Goal: Task Accomplishment & Management: Manage account settings

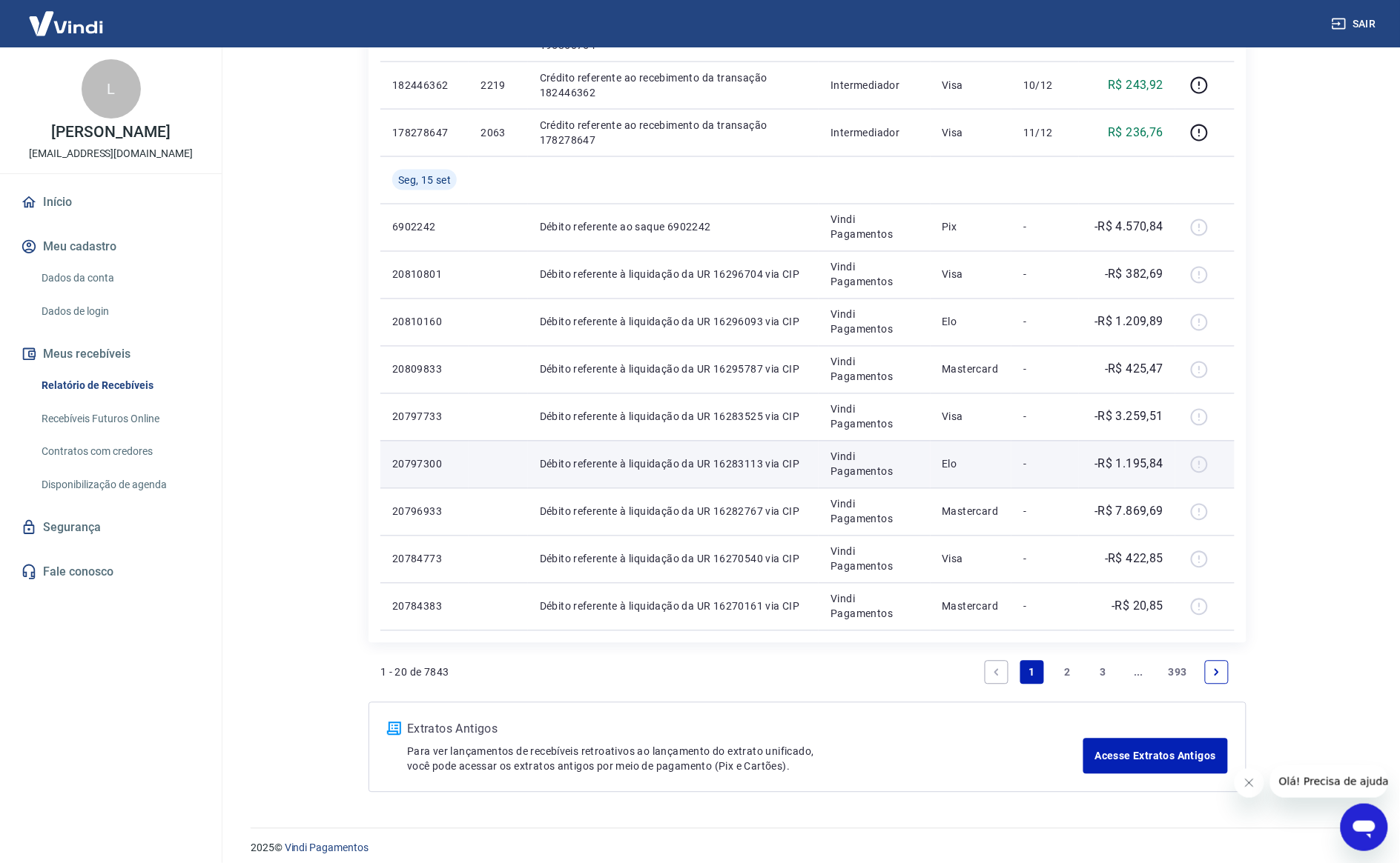
scroll to position [727, 0]
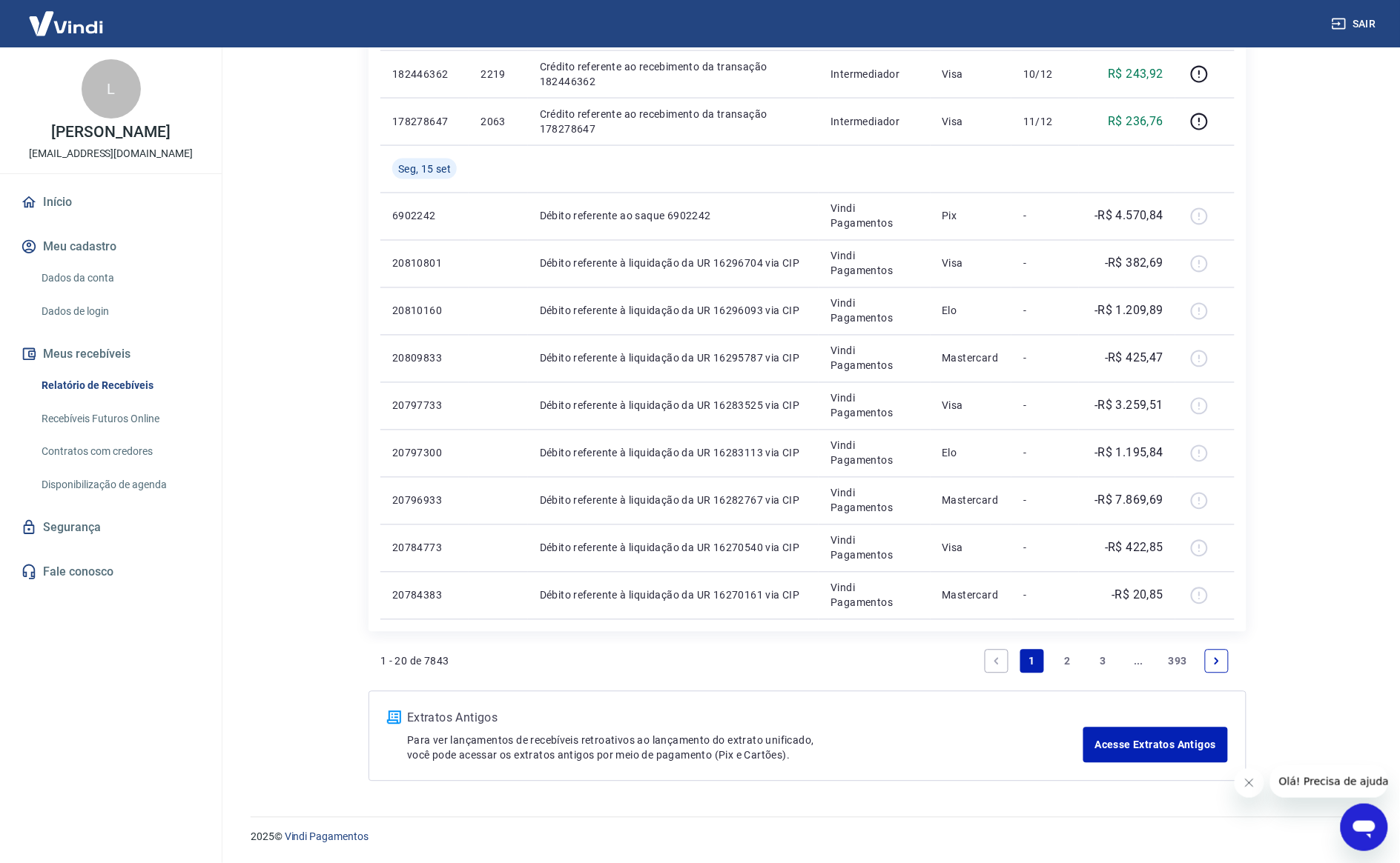
click at [1065, 661] on link "2" at bounding box center [1067, 661] width 23 height 23
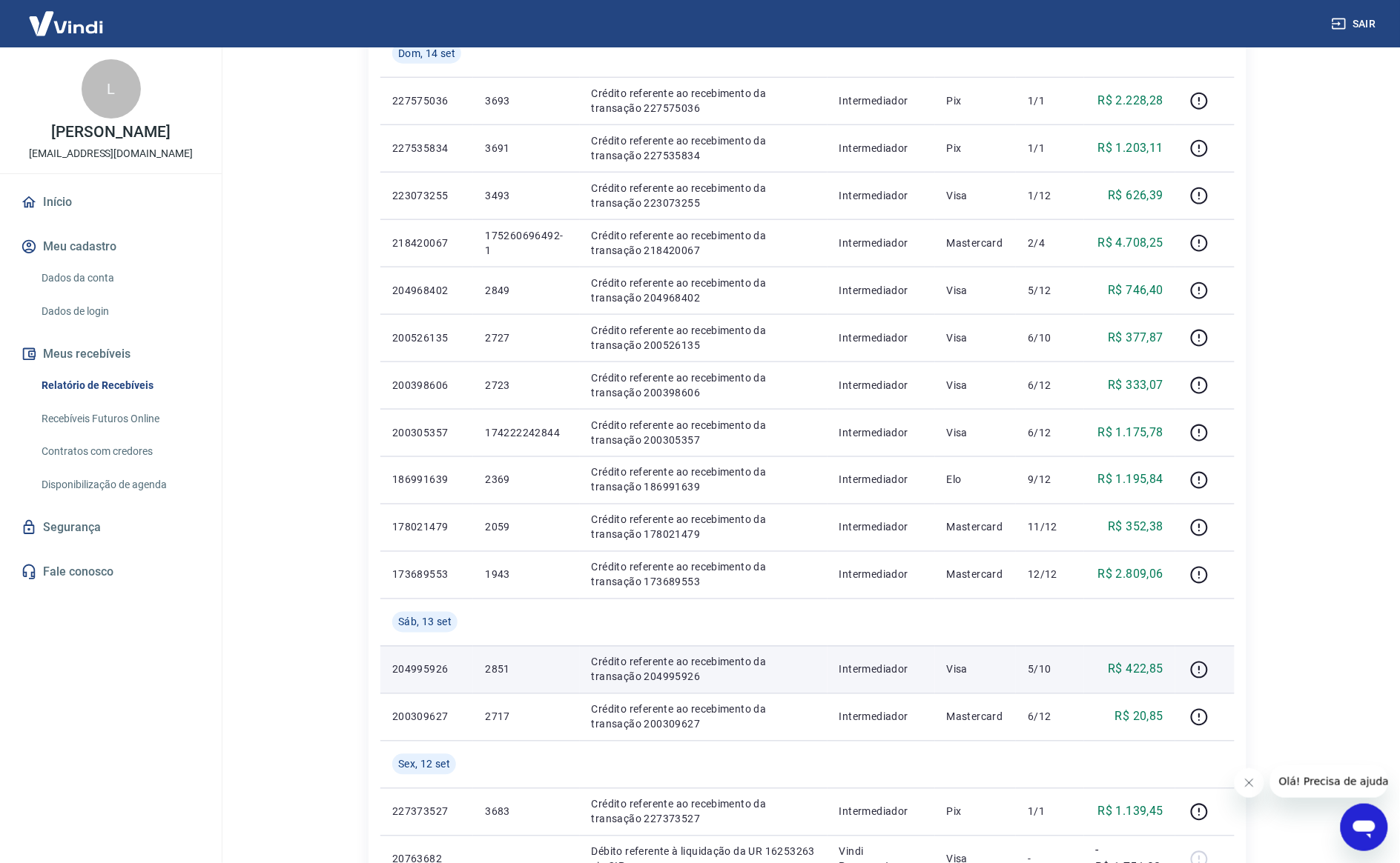
scroll to position [822, 0]
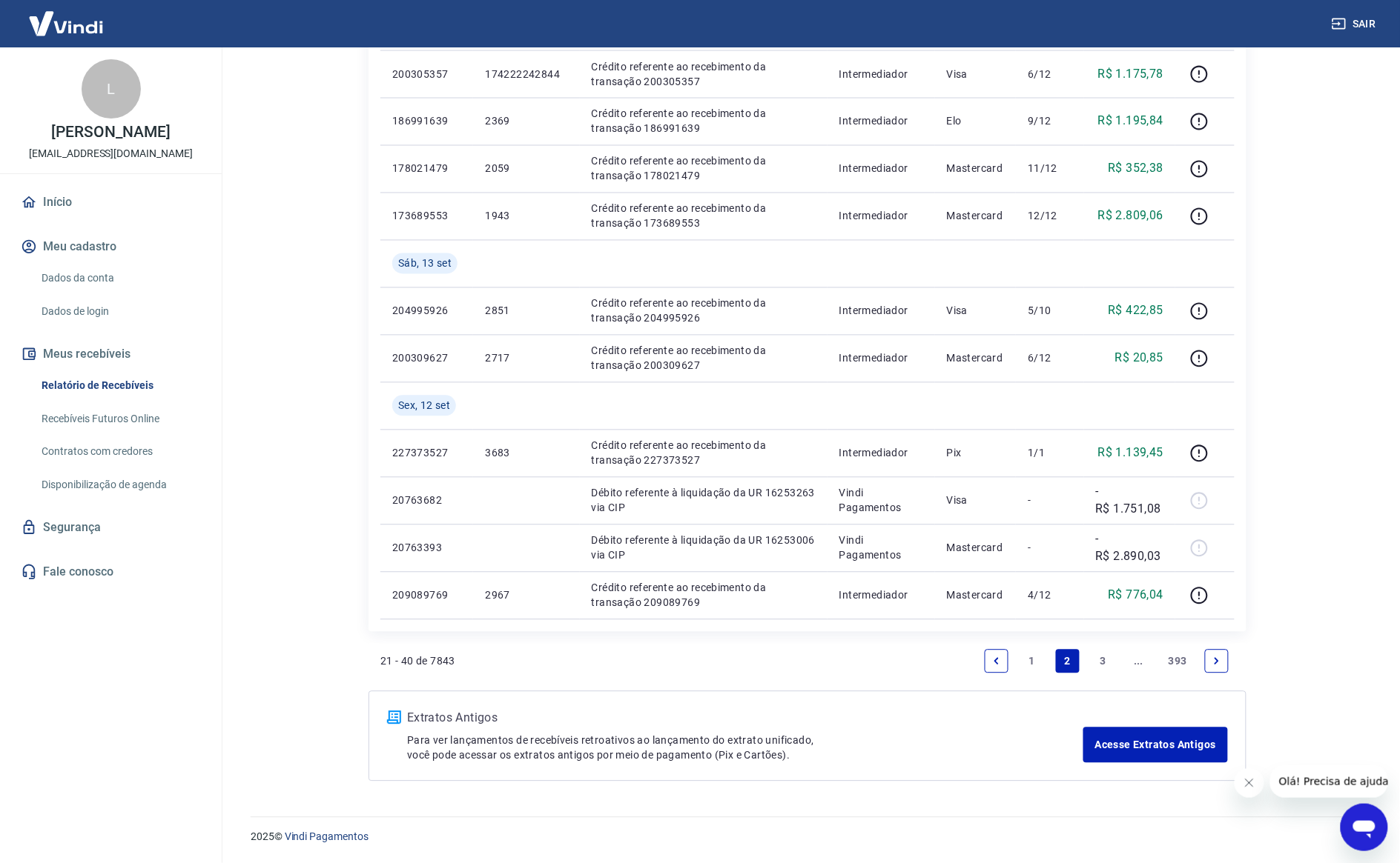
click at [1091, 659] on link "3" at bounding box center [1103, 661] width 23 height 23
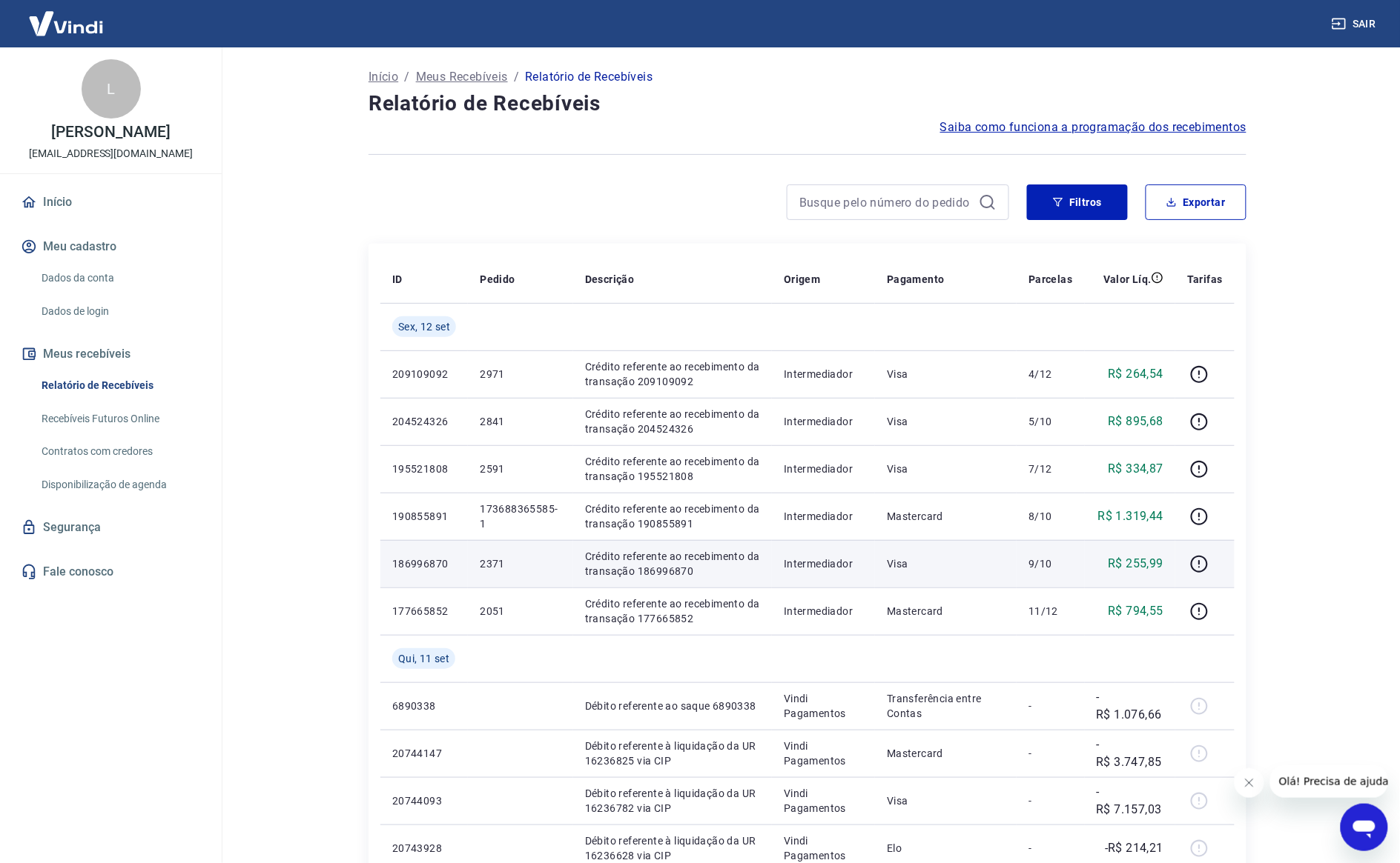
scroll to position [93, 0]
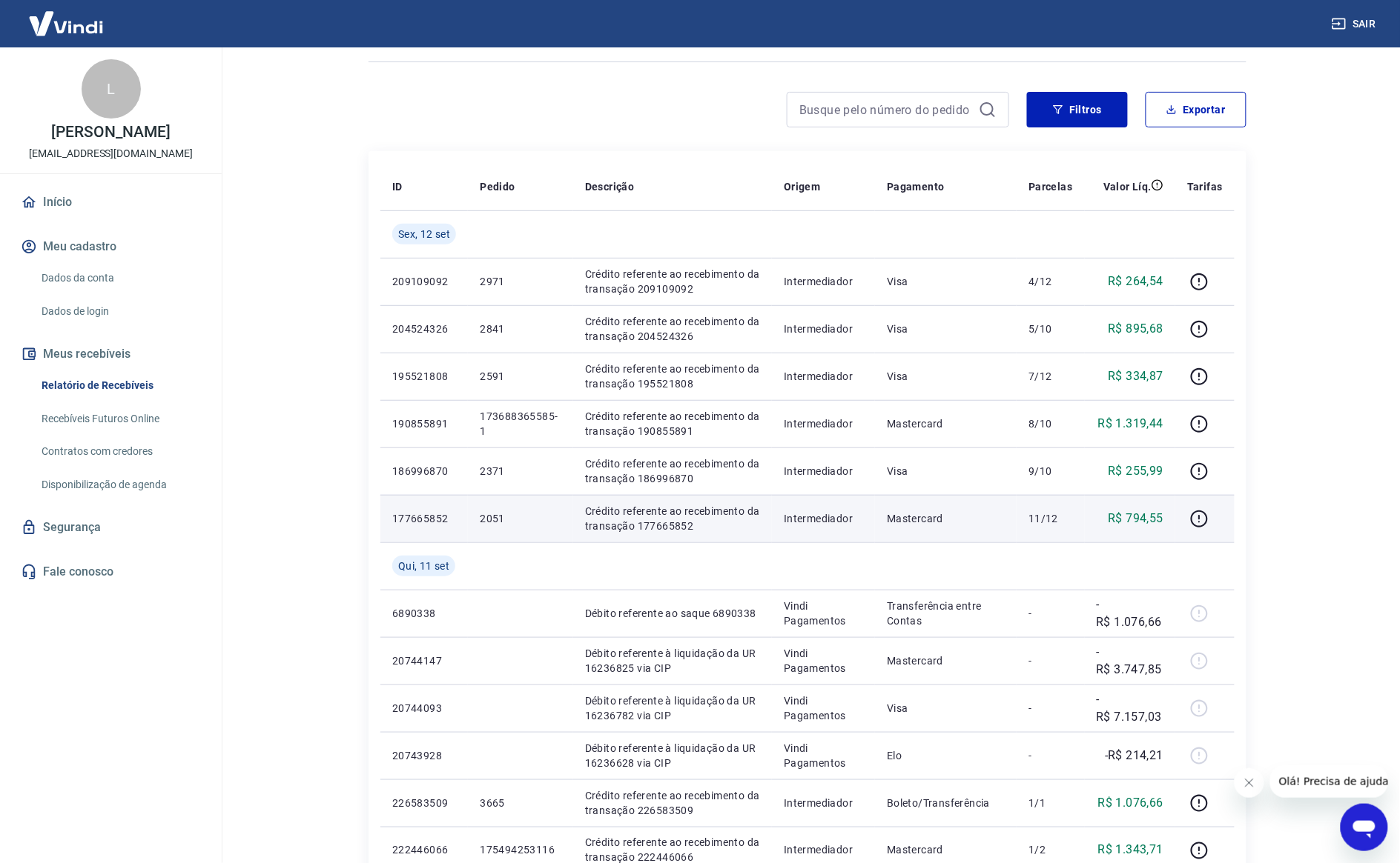
click at [499, 514] on p "2051" at bounding box center [519, 518] width 81 height 15
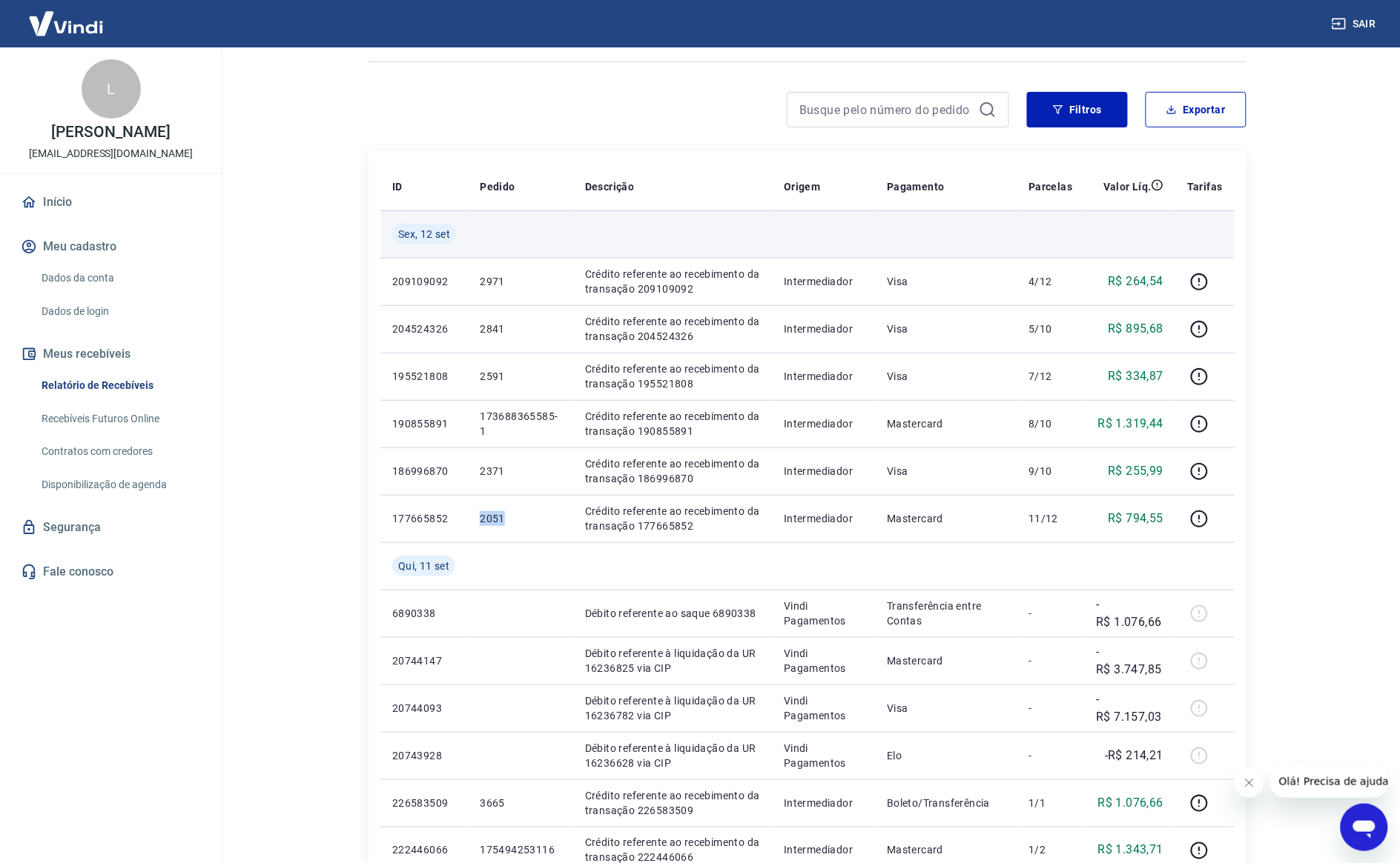
drag, startPoint x: 499, startPoint y: 514, endPoint x: 536, endPoint y: 246, distance: 270.5
click at [501, 514] on p "2051" at bounding box center [519, 518] width 81 height 15
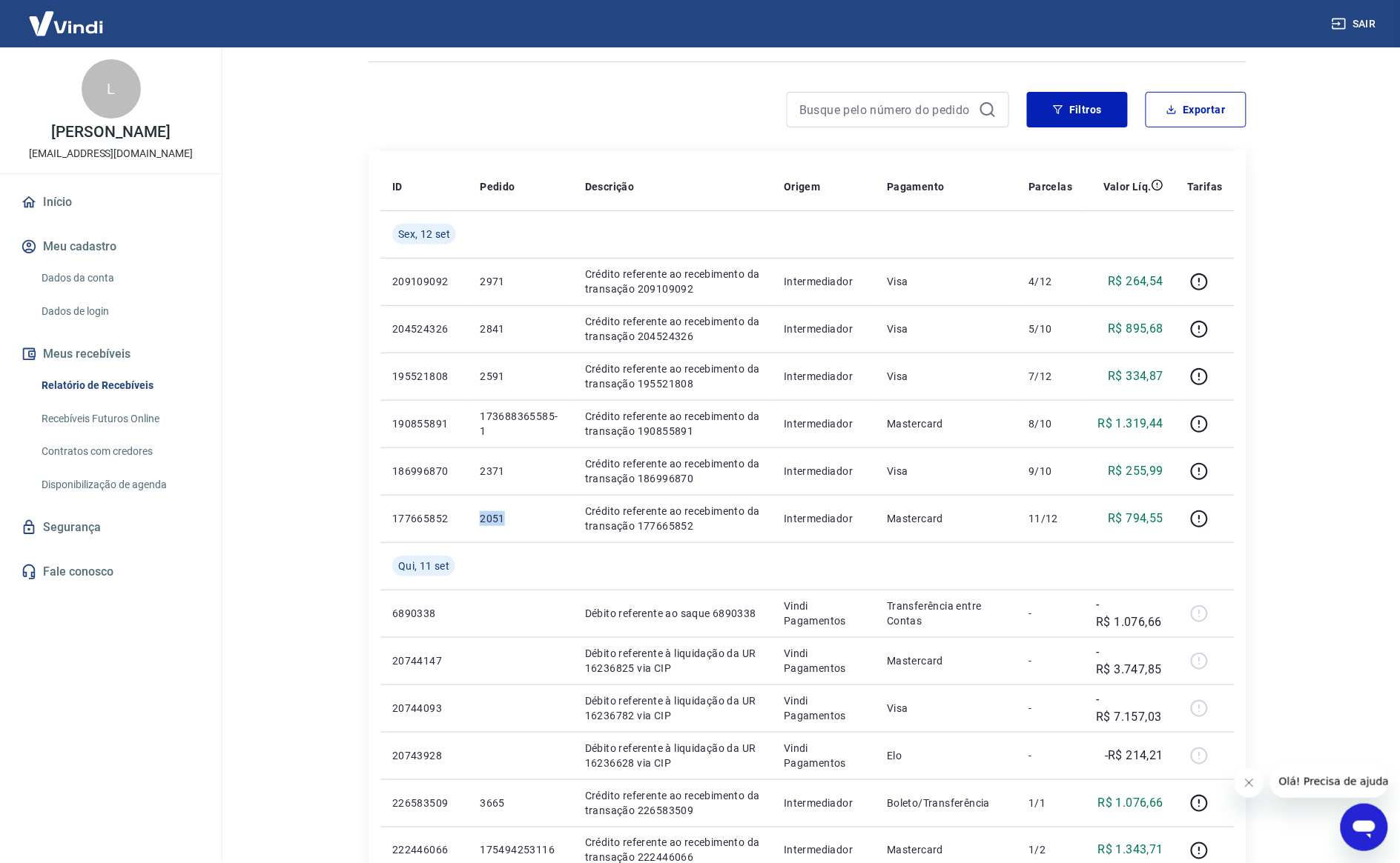
copy p "2051"
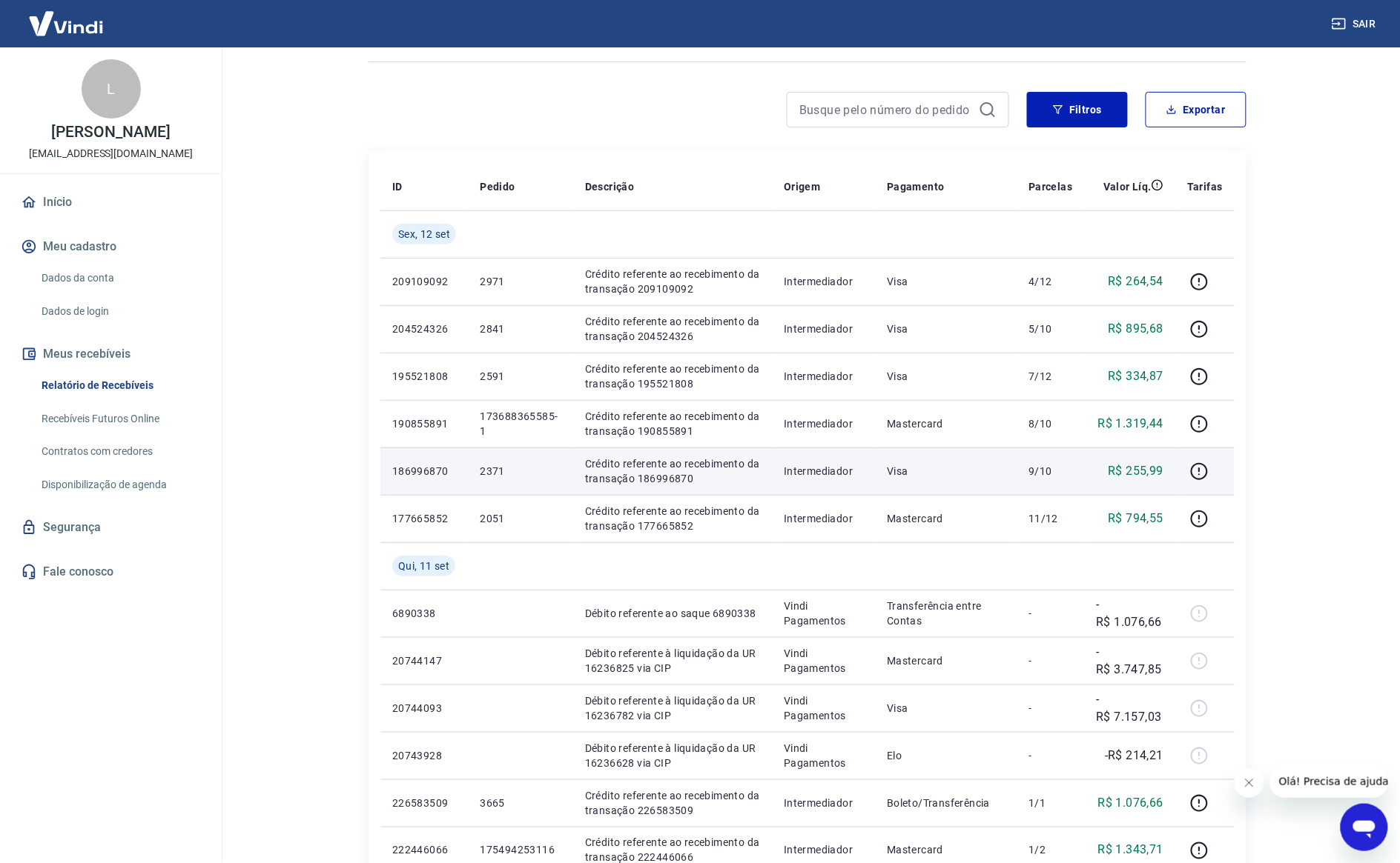
click at [460, 462] on td "186996870" at bounding box center [424, 471] width 87 height 48
click at [461, 463] on td "186996870" at bounding box center [424, 471] width 87 height 48
click at [495, 473] on p "2371" at bounding box center [519, 470] width 81 height 15
copy p "2371"
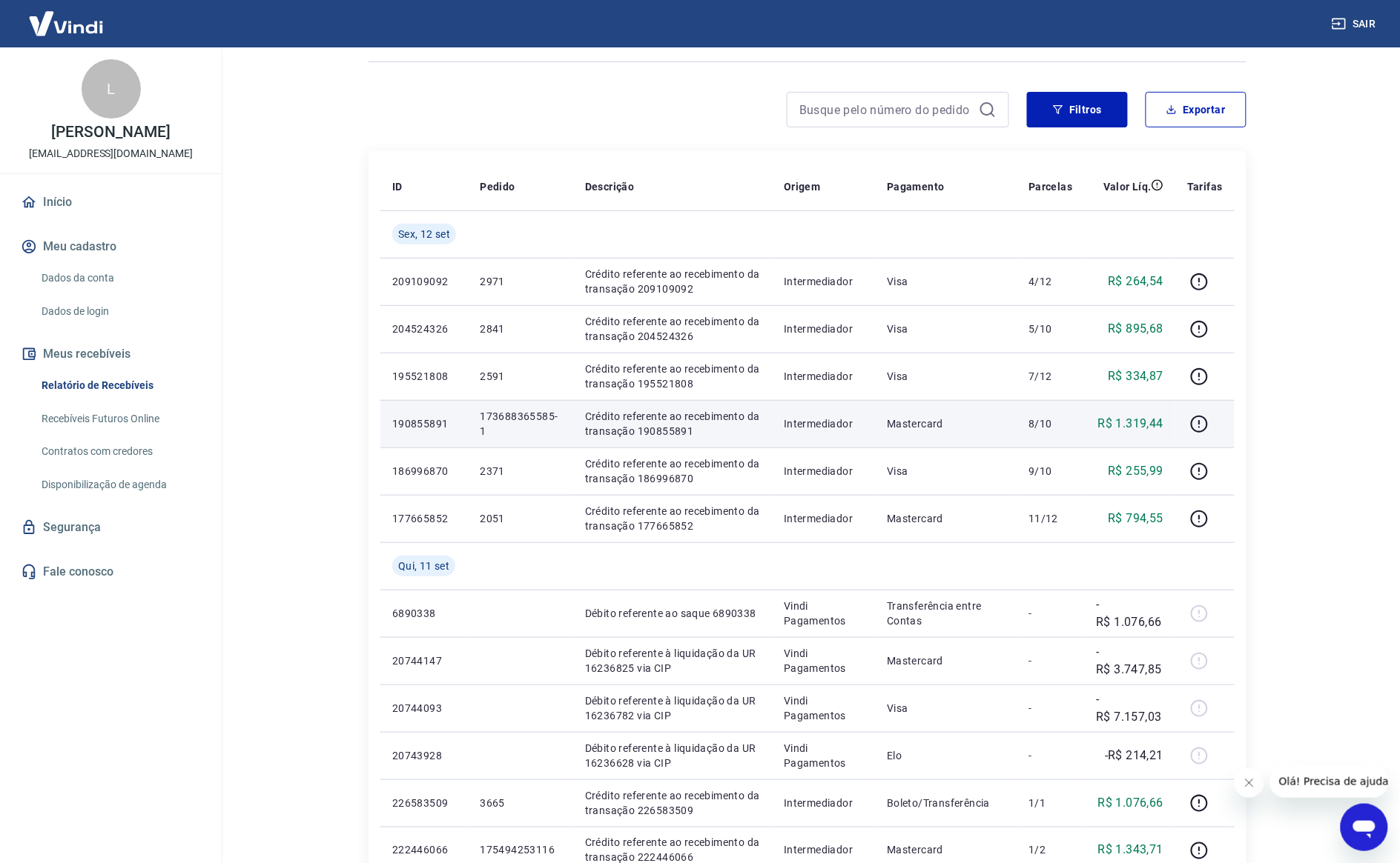
click at [508, 416] on p "173688365585-1" at bounding box center [519, 424] width 81 height 30
click at [508, 415] on p "173688365585-1" at bounding box center [519, 424] width 81 height 30
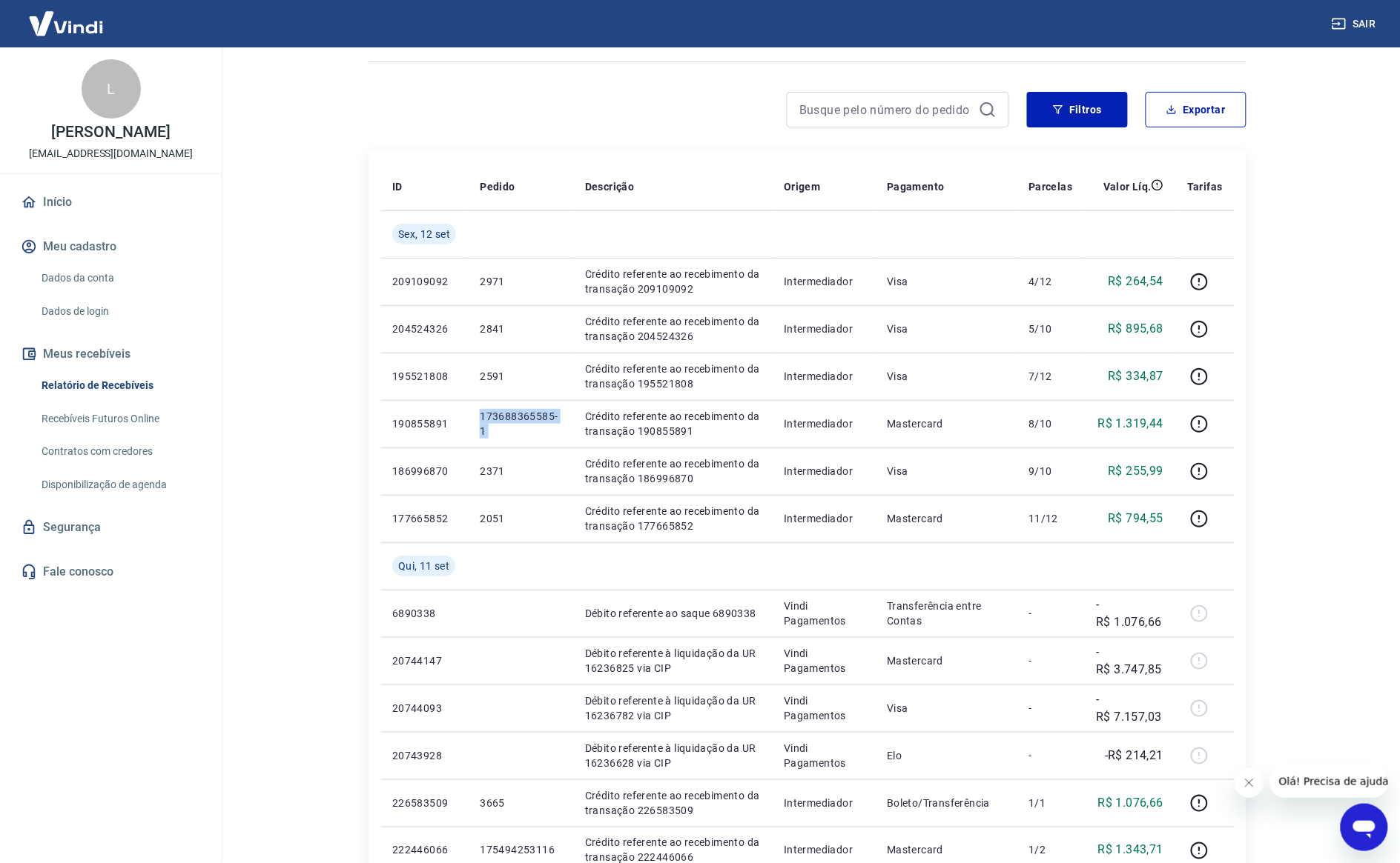
copy p "173688365585-1"
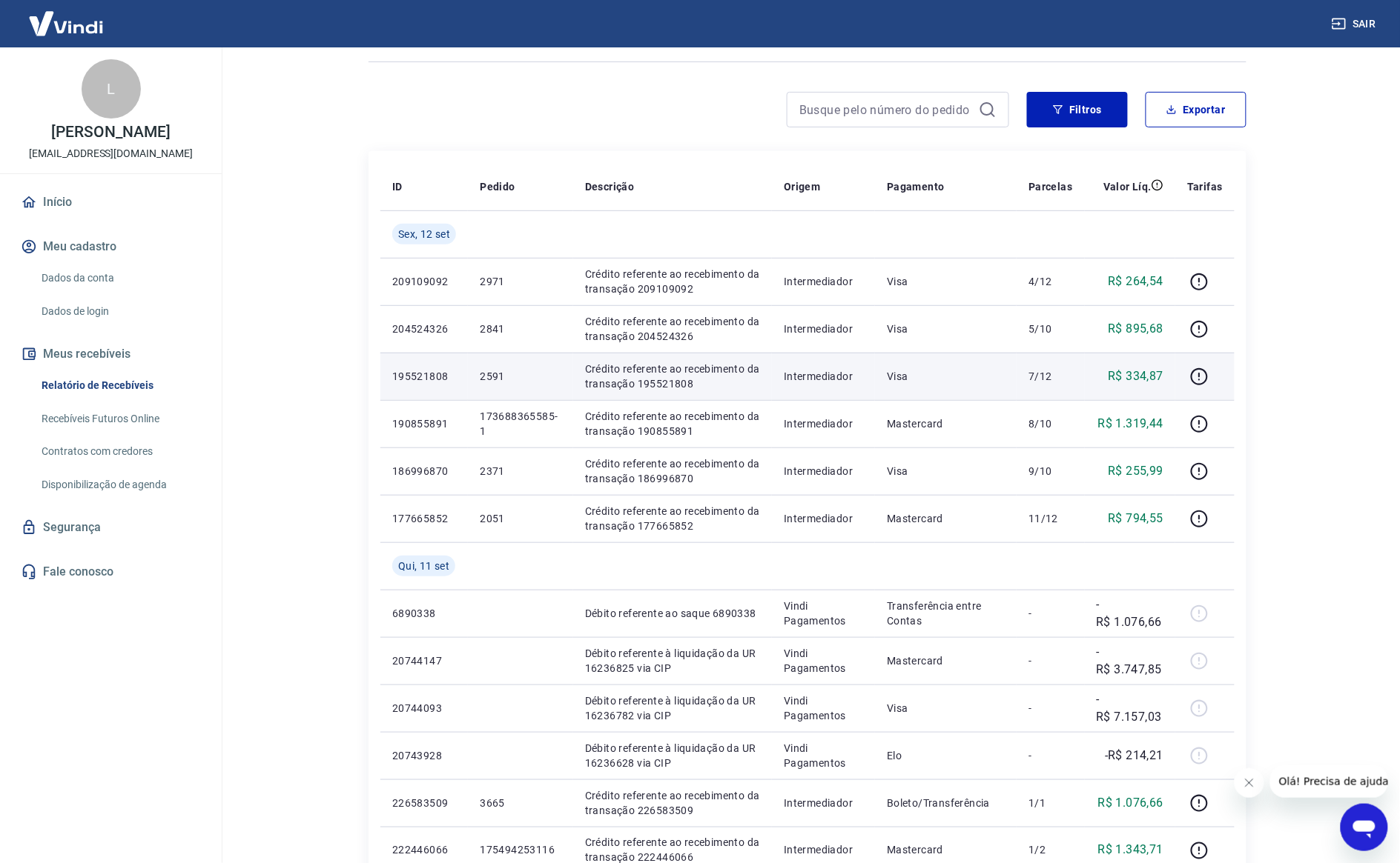
click at [495, 372] on p "2591" at bounding box center [519, 376] width 81 height 15
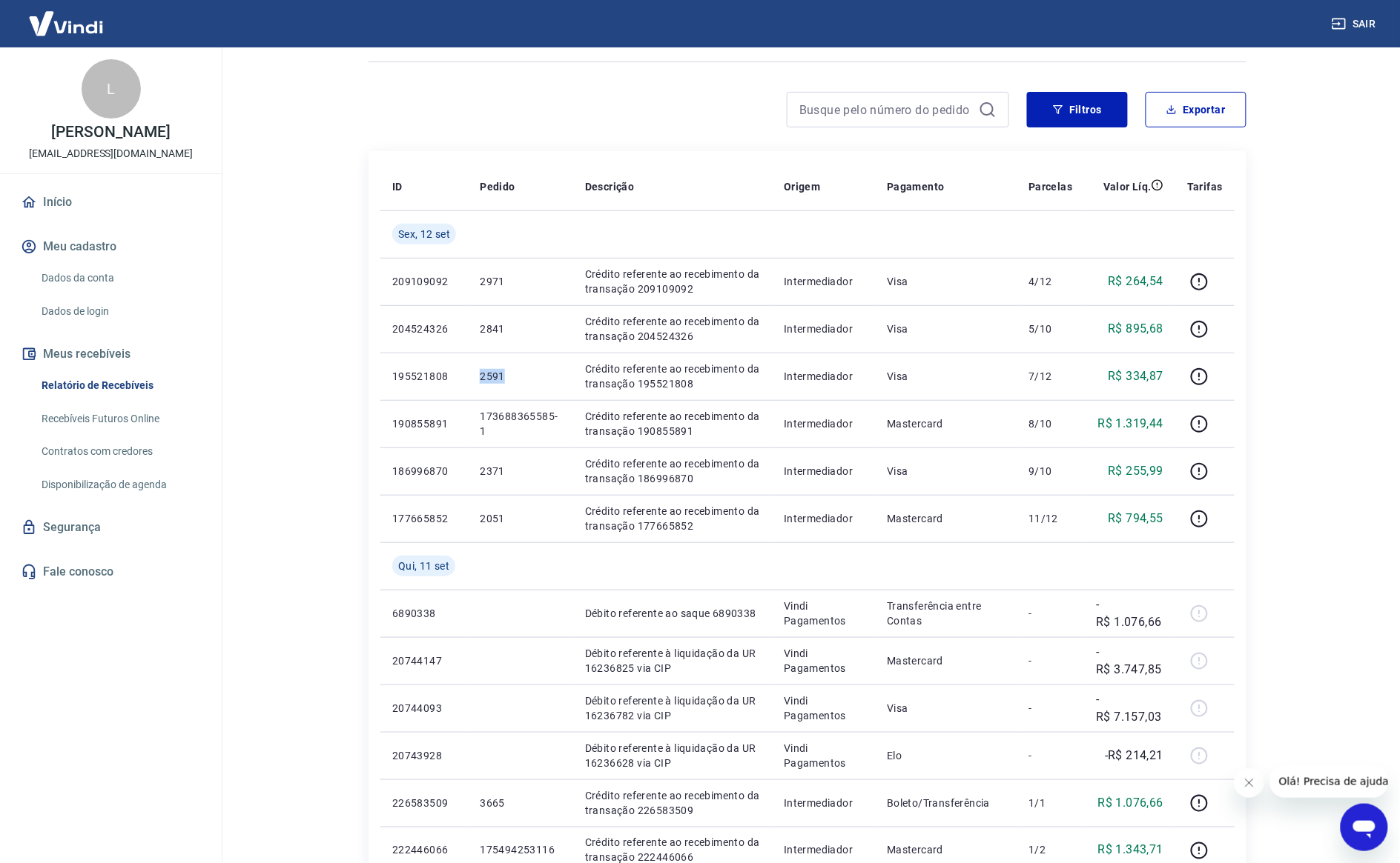
copy p "2591"
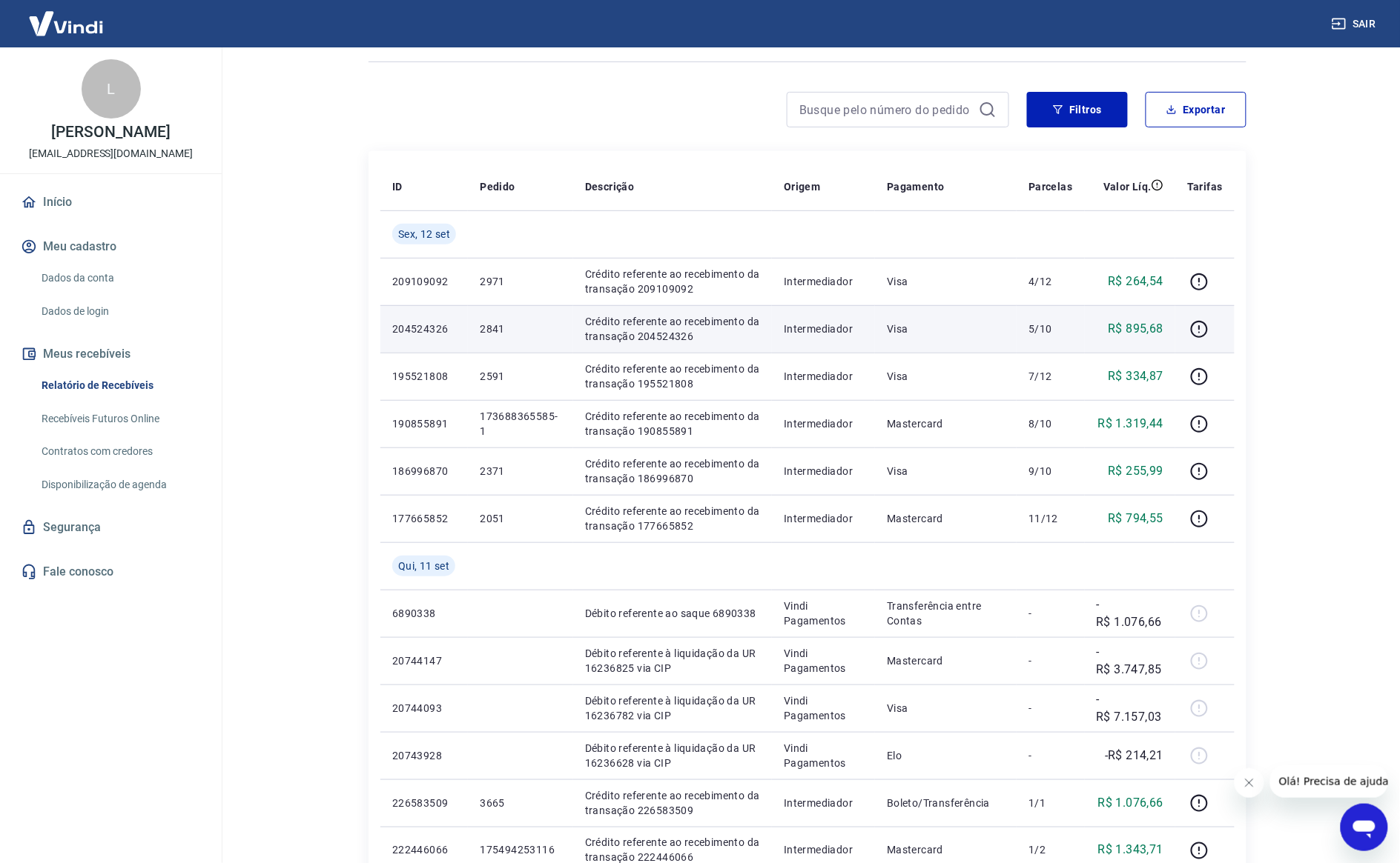
click at [499, 332] on p "2841" at bounding box center [519, 329] width 81 height 15
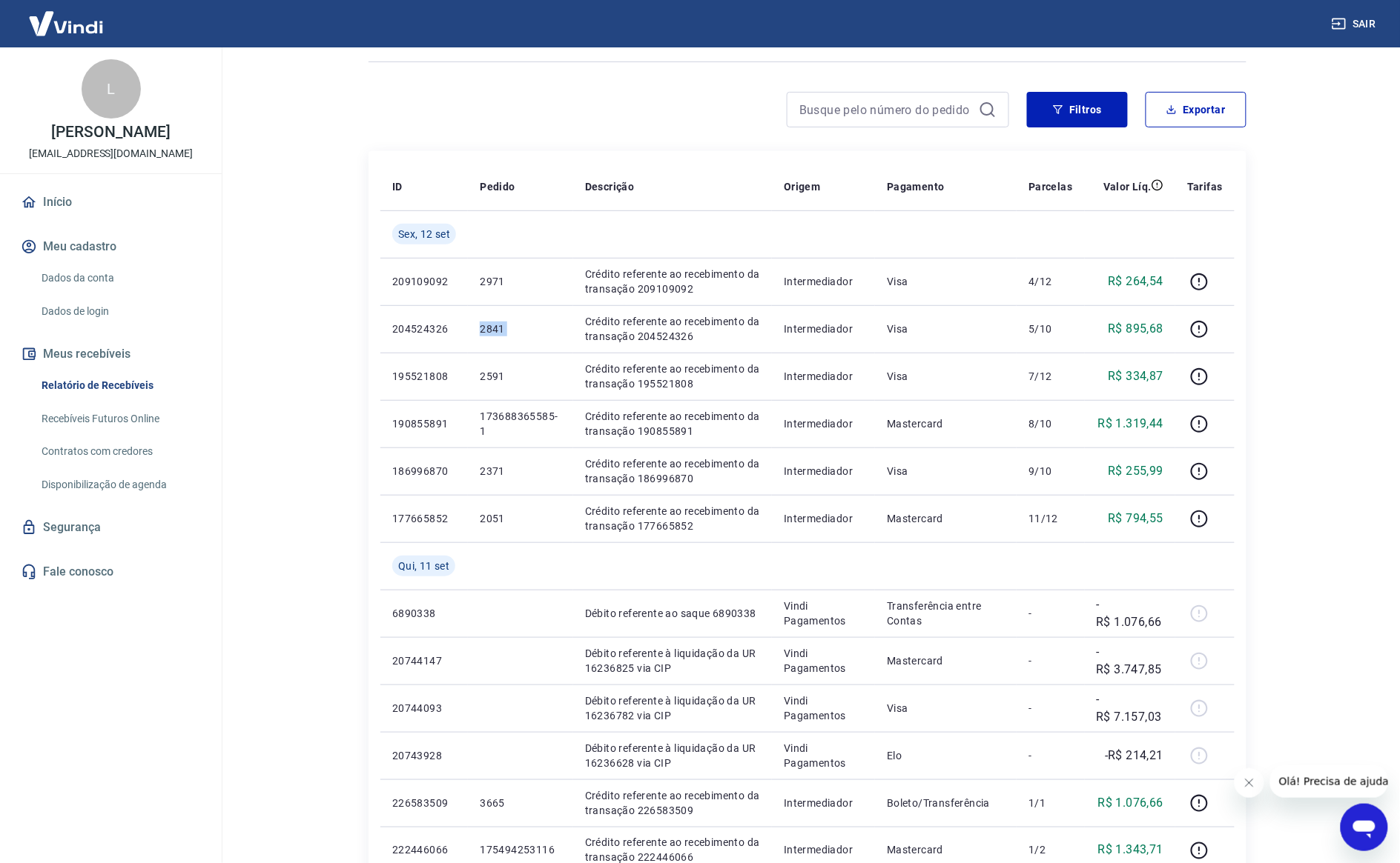
copy p "2841"
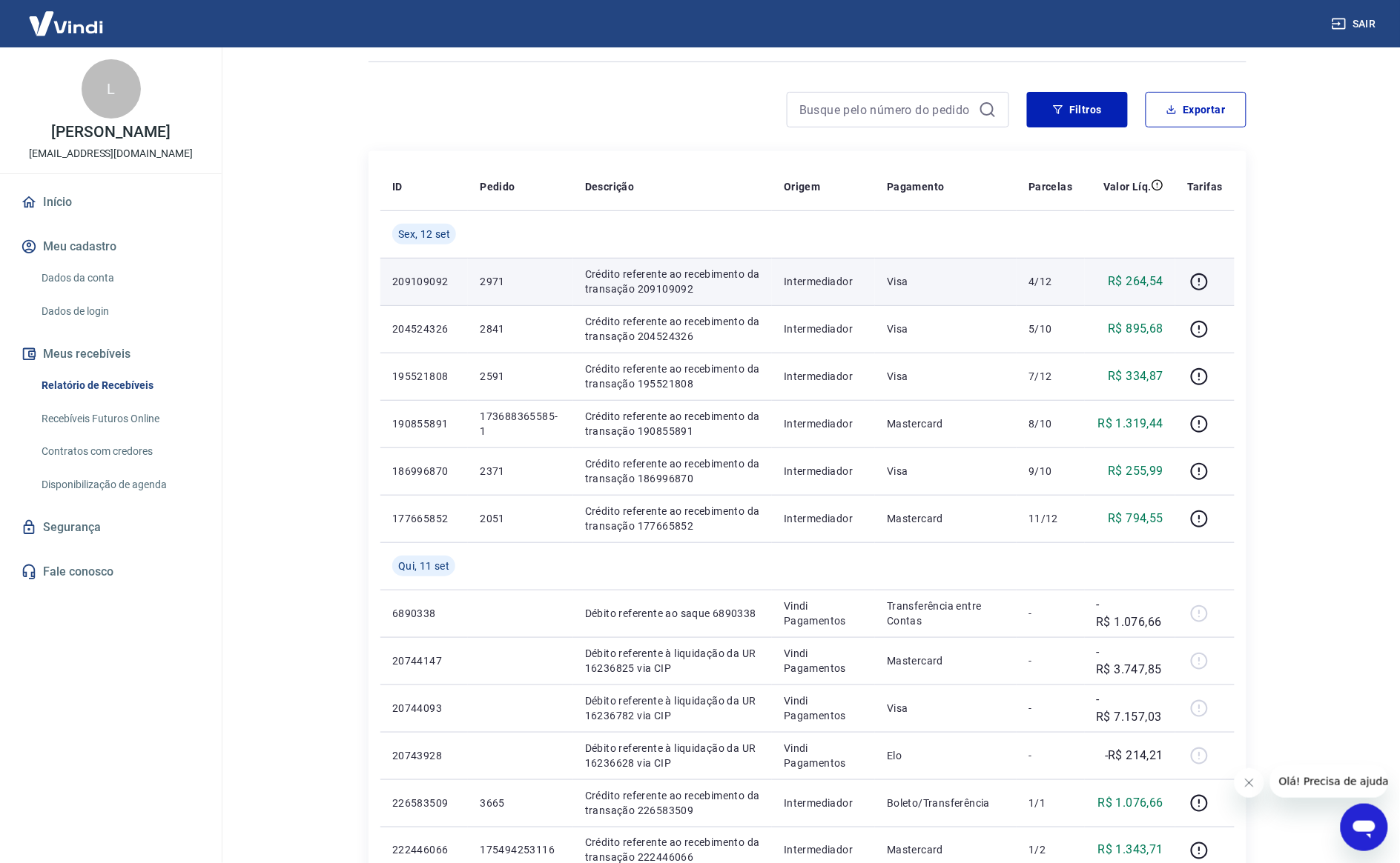
click at [497, 278] on p "2971" at bounding box center [519, 281] width 81 height 15
click at [497, 276] on p "2971" at bounding box center [519, 281] width 81 height 15
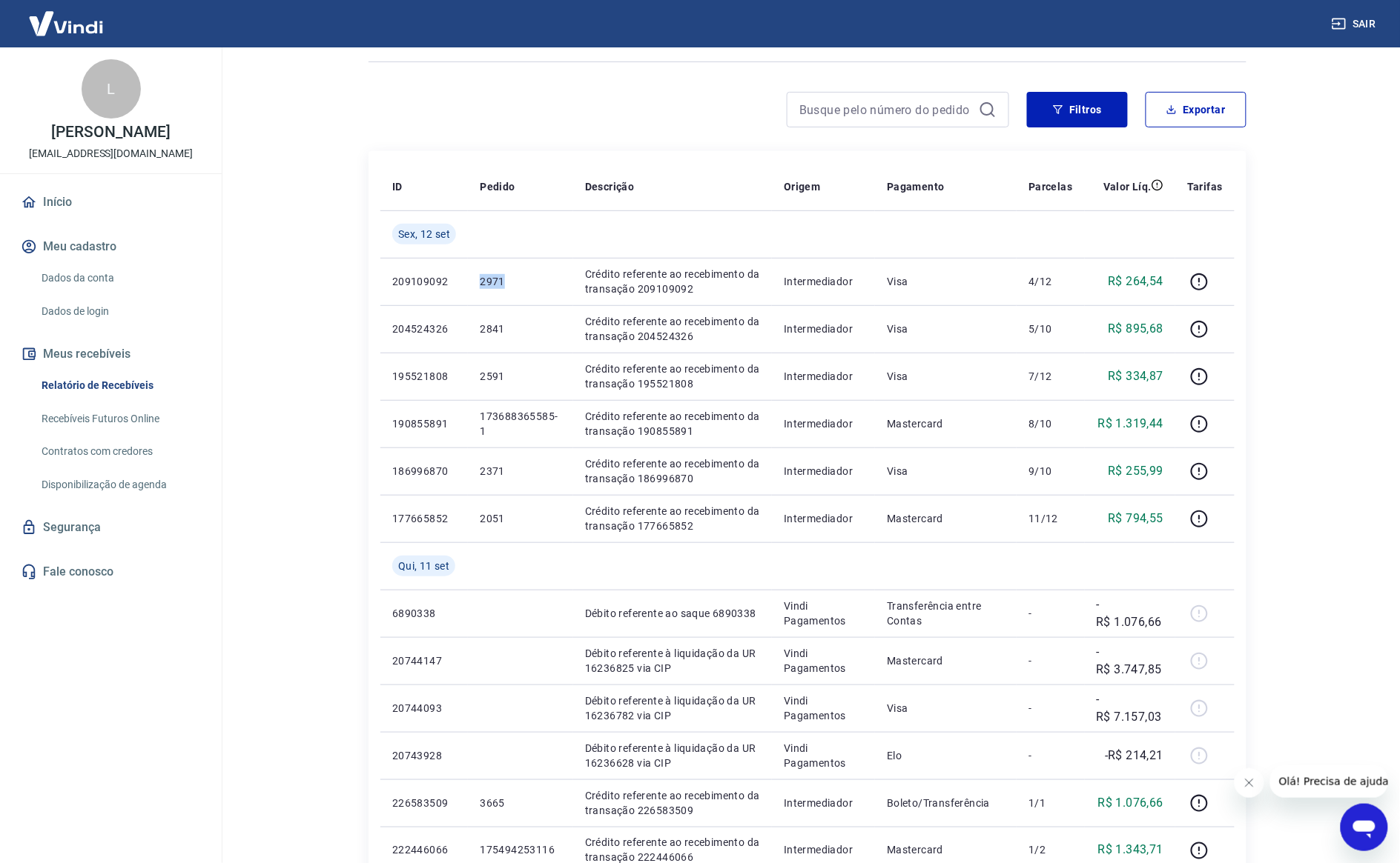
copy p "2971"
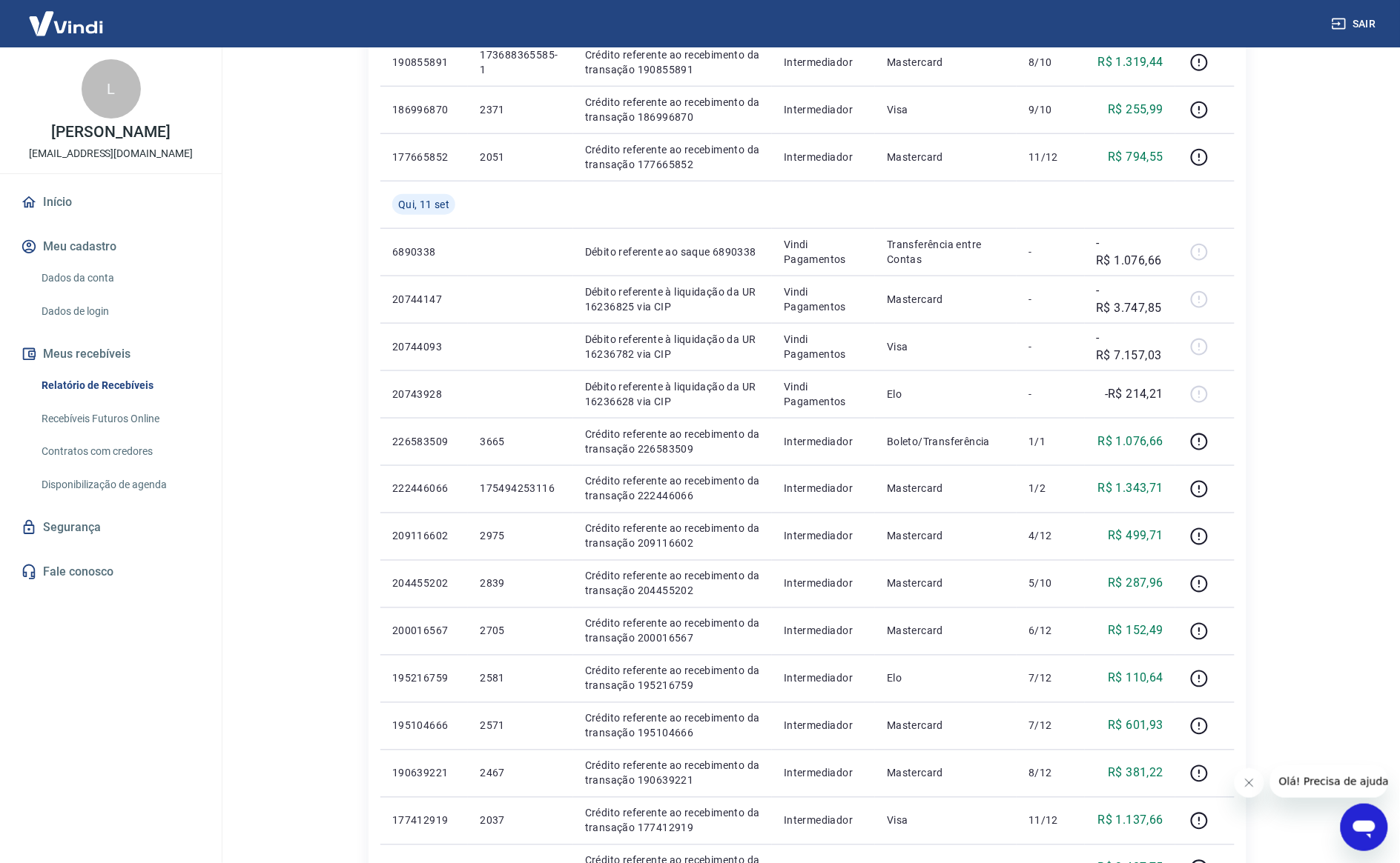
scroll to position [727, 0]
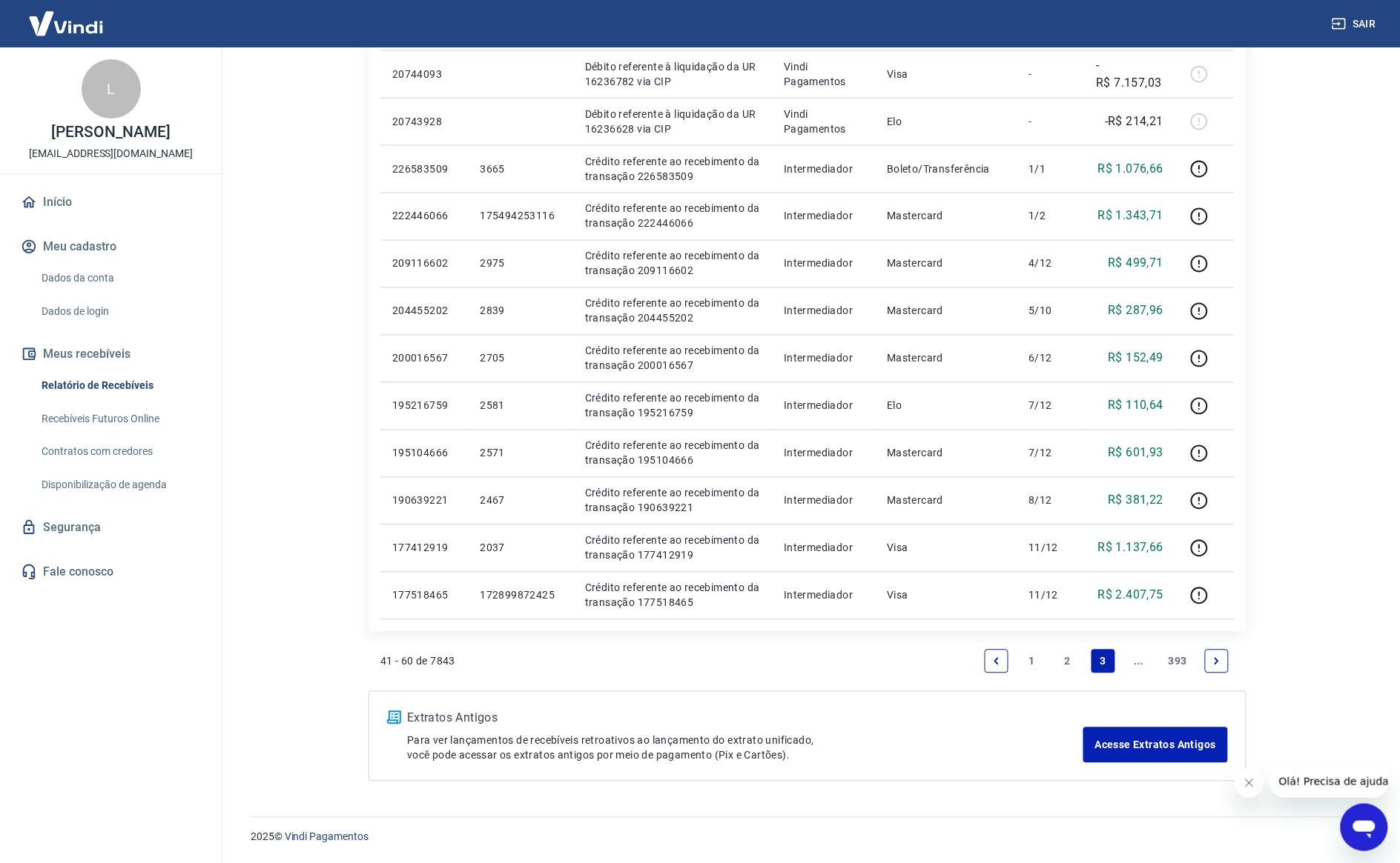
click at [1081, 665] on li "2" at bounding box center [1067, 661] width 36 height 36
click at [1066, 663] on link "2" at bounding box center [1067, 661] width 23 height 23
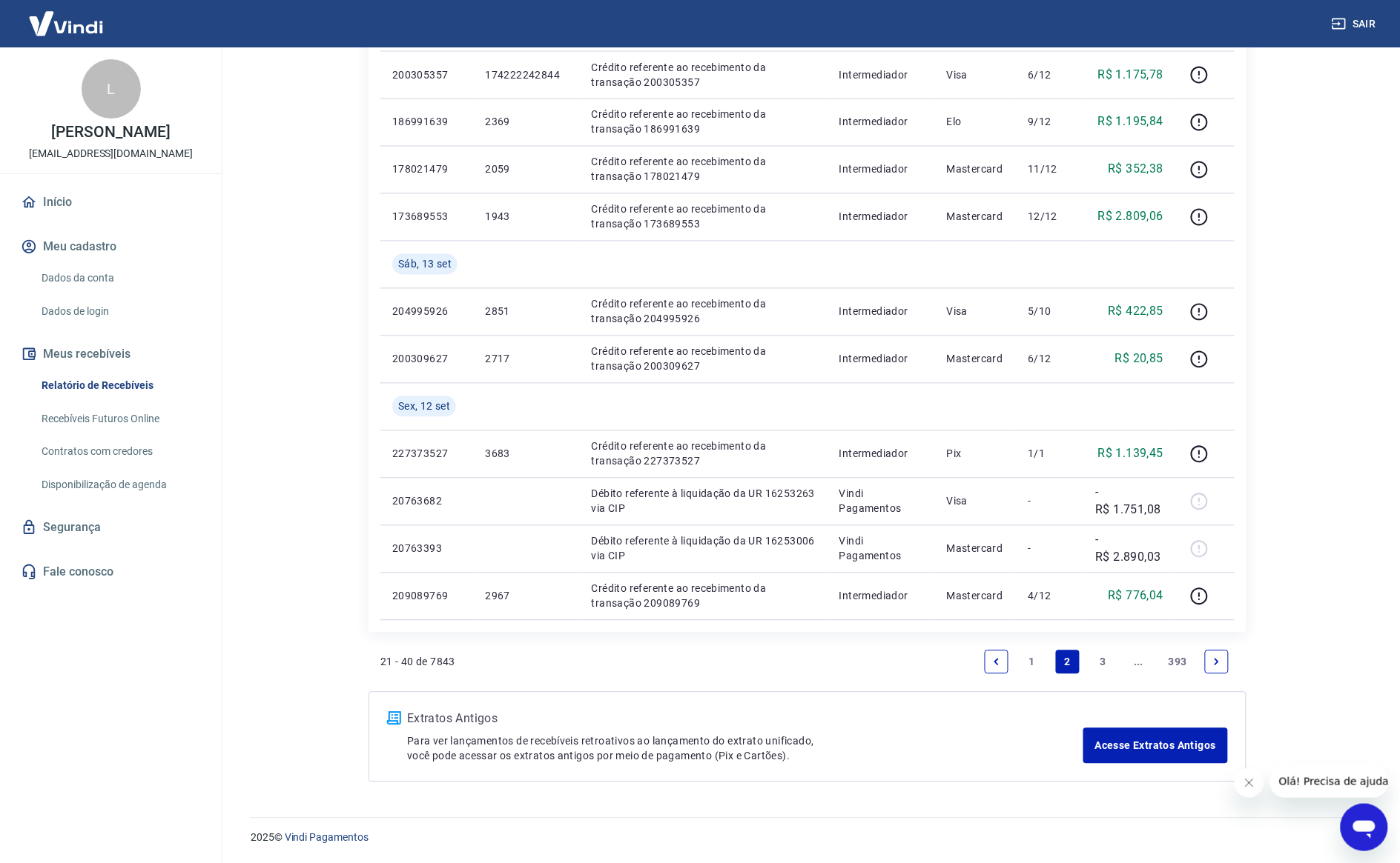
scroll to position [822, 0]
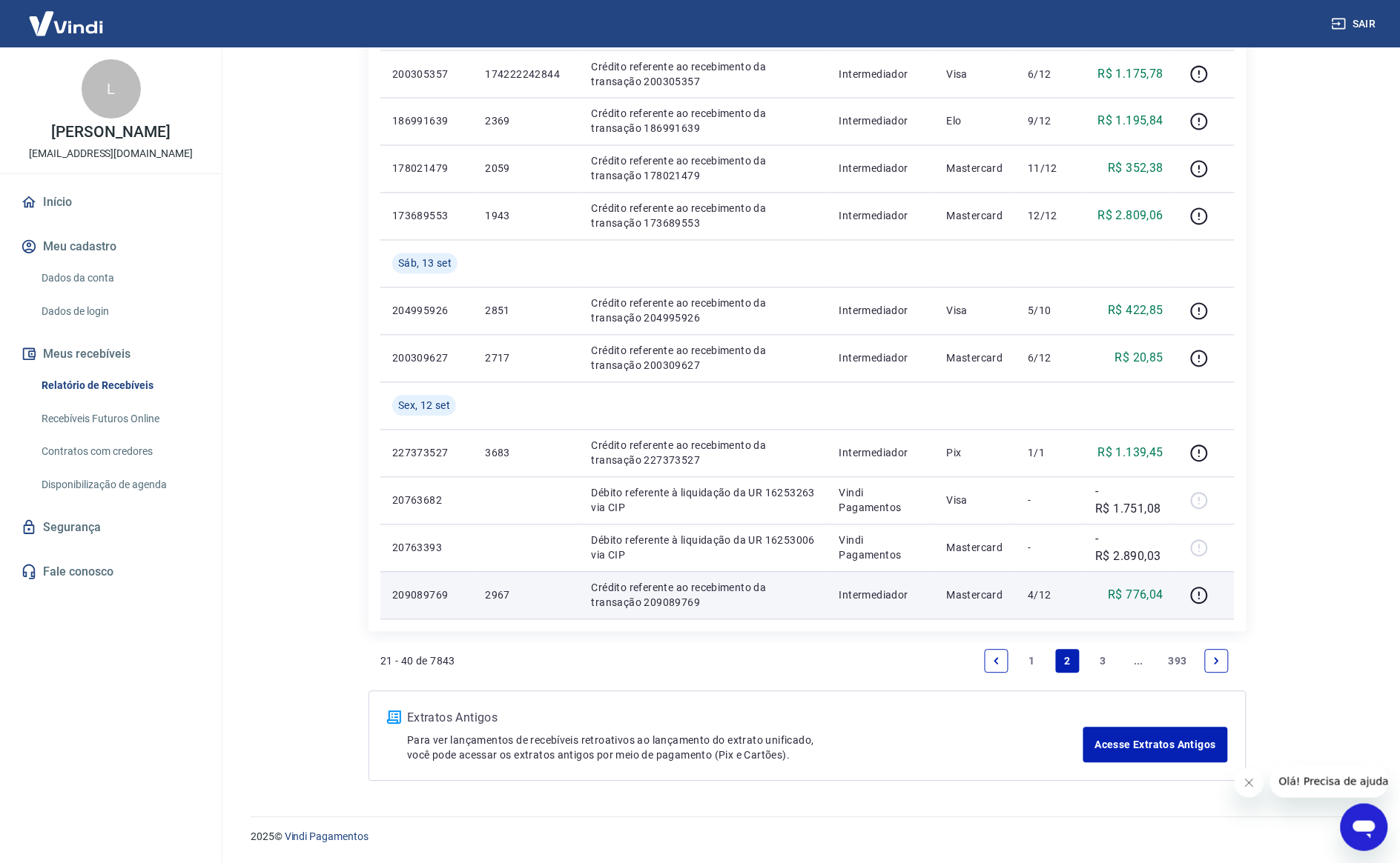
click at [494, 591] on p "2967" at bounding box center [526, 595] width 82 height 15
click at [494, 591] on p "2967" at bounding box center [526, 595] width 82 height 15
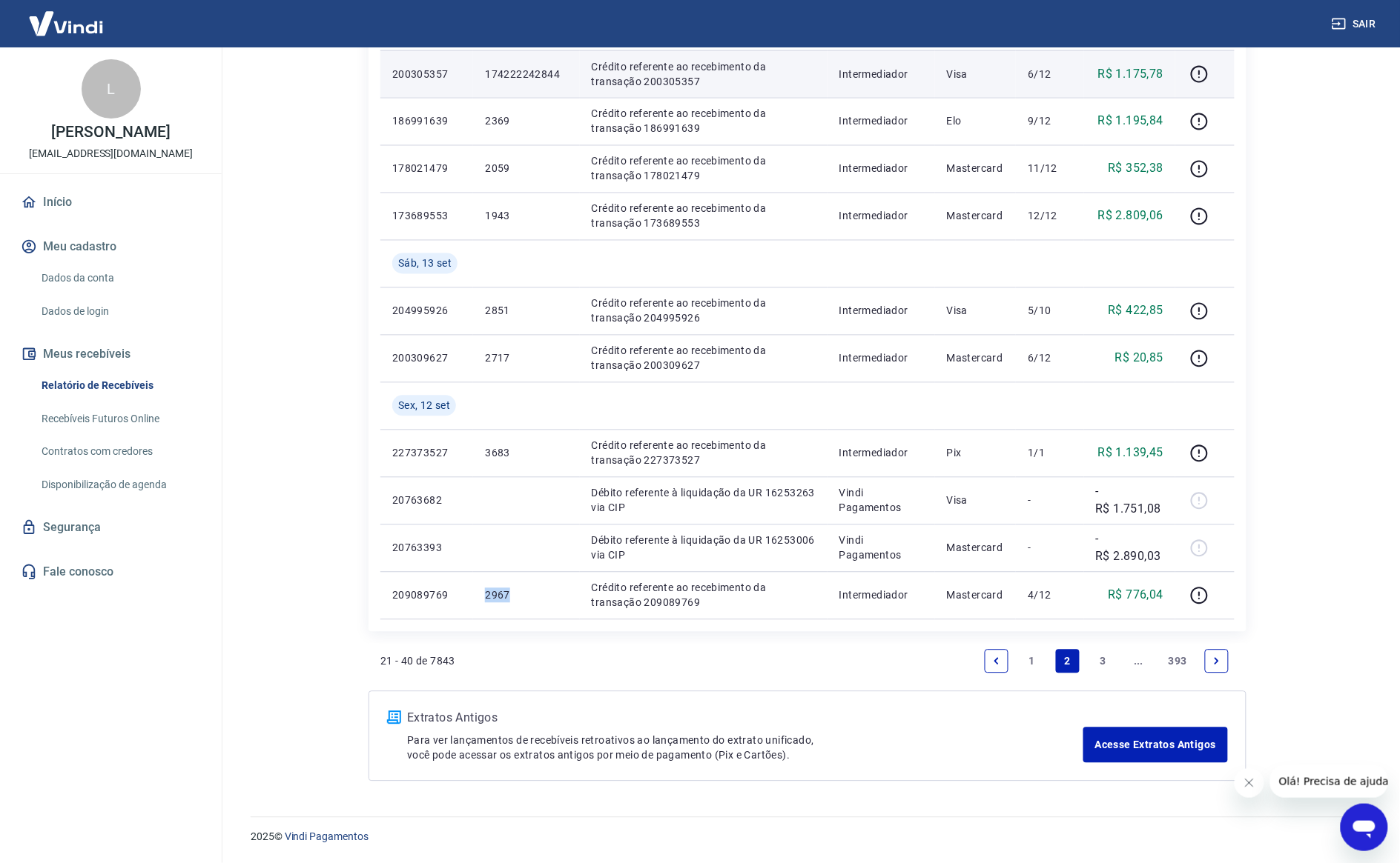
copy p "2967"
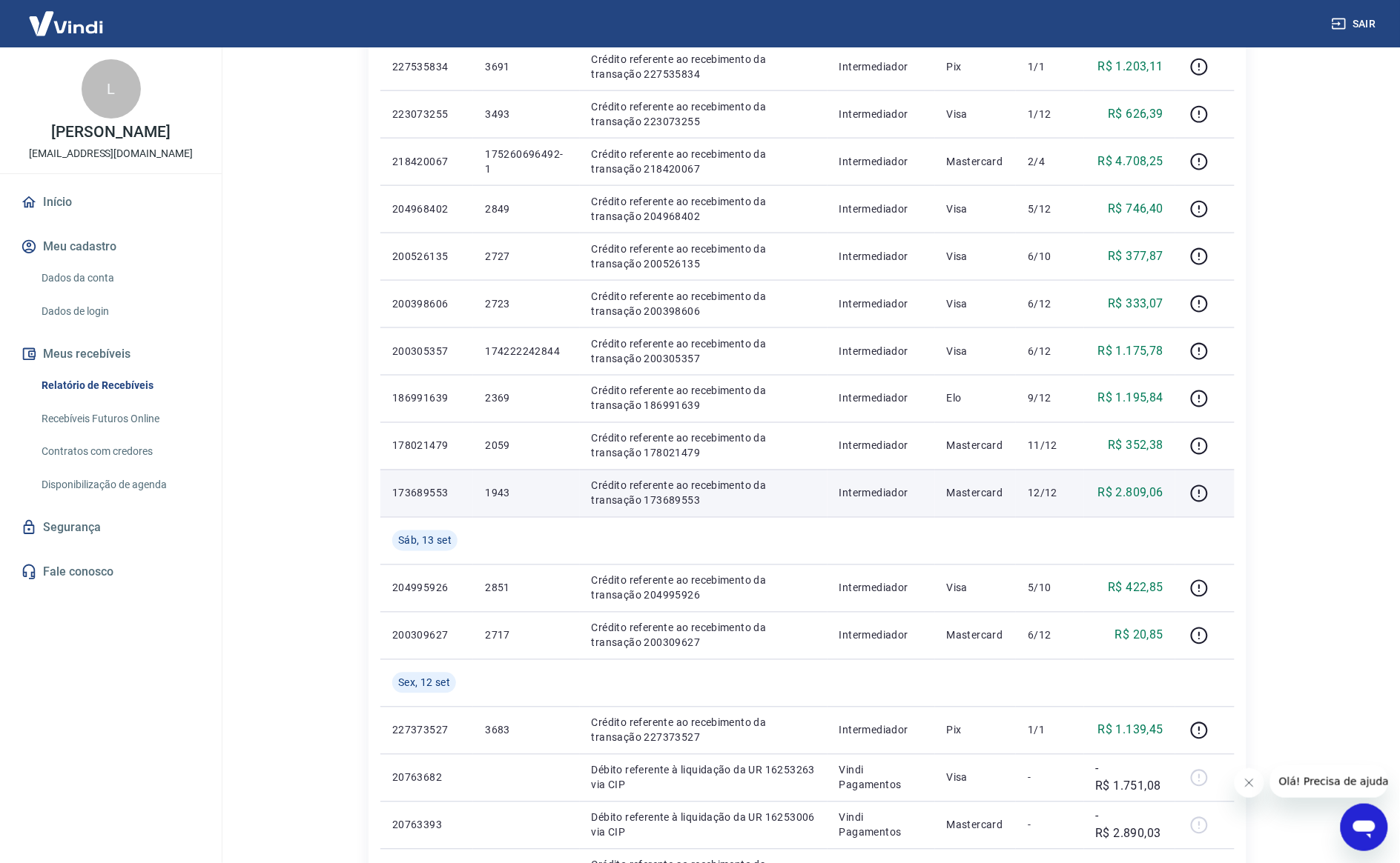
scroll to position [452, 0]
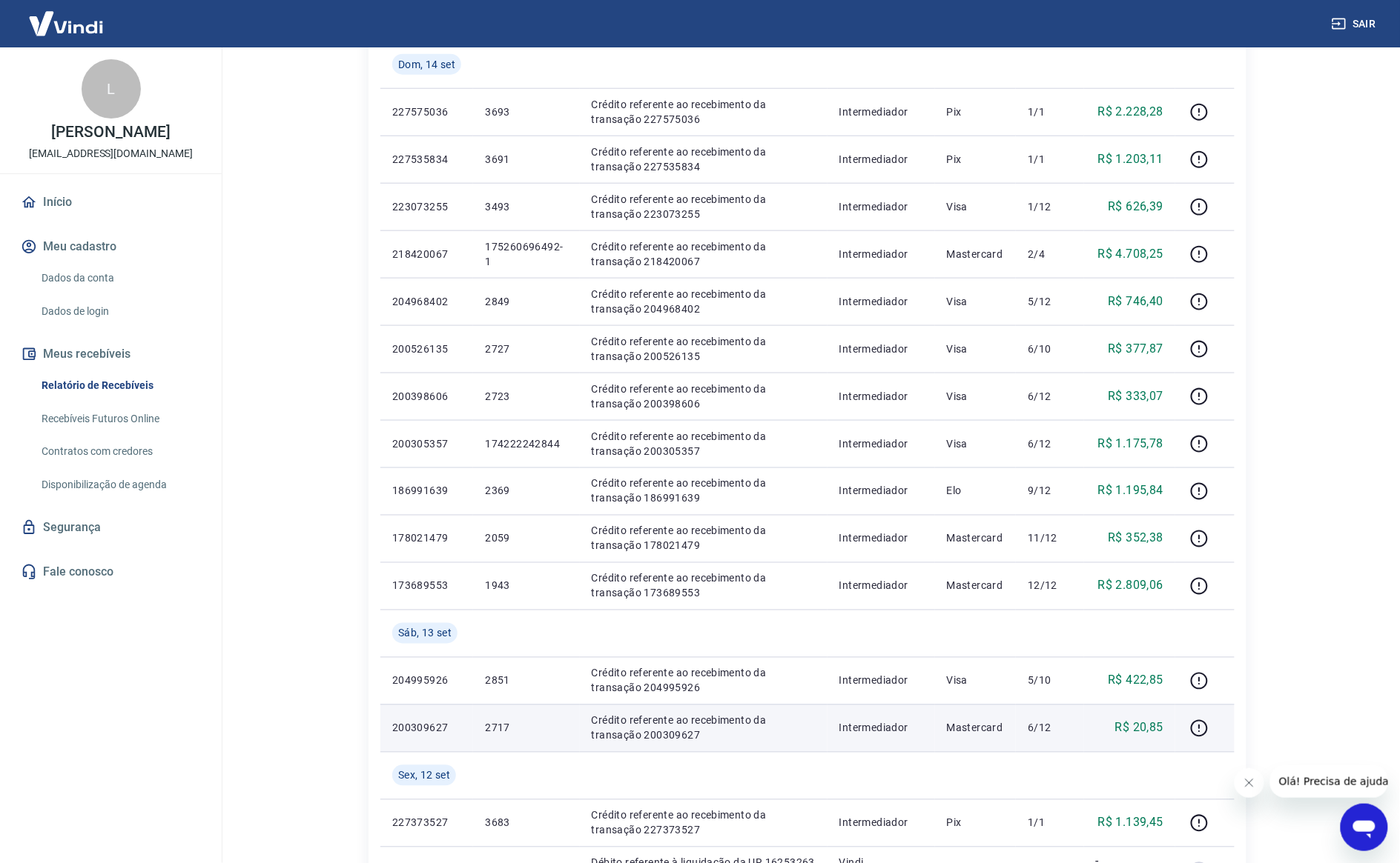
click at [487, 735] on p "2717" at bounding box center [526, 728] width 82 height 15
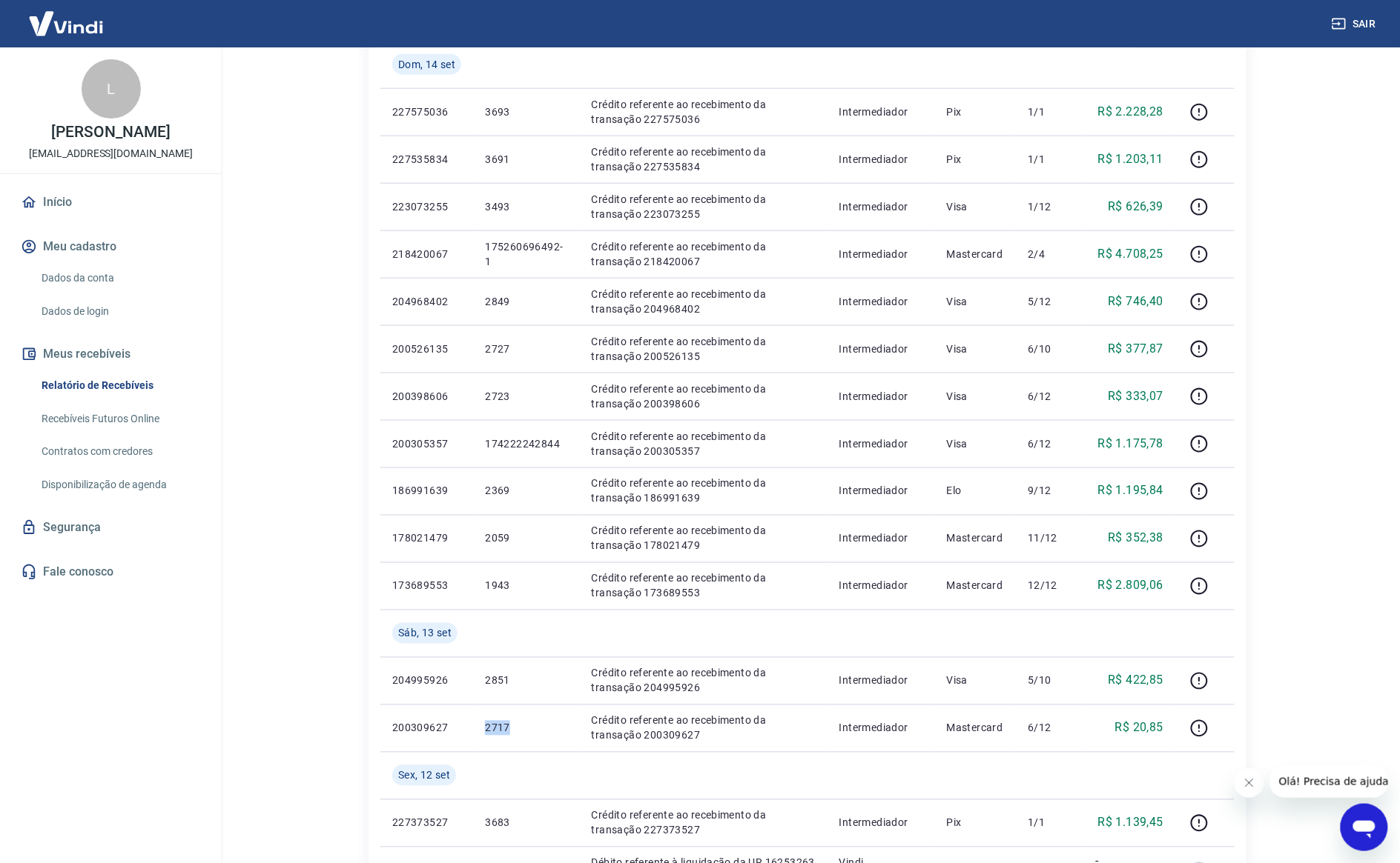
copy p "2717"
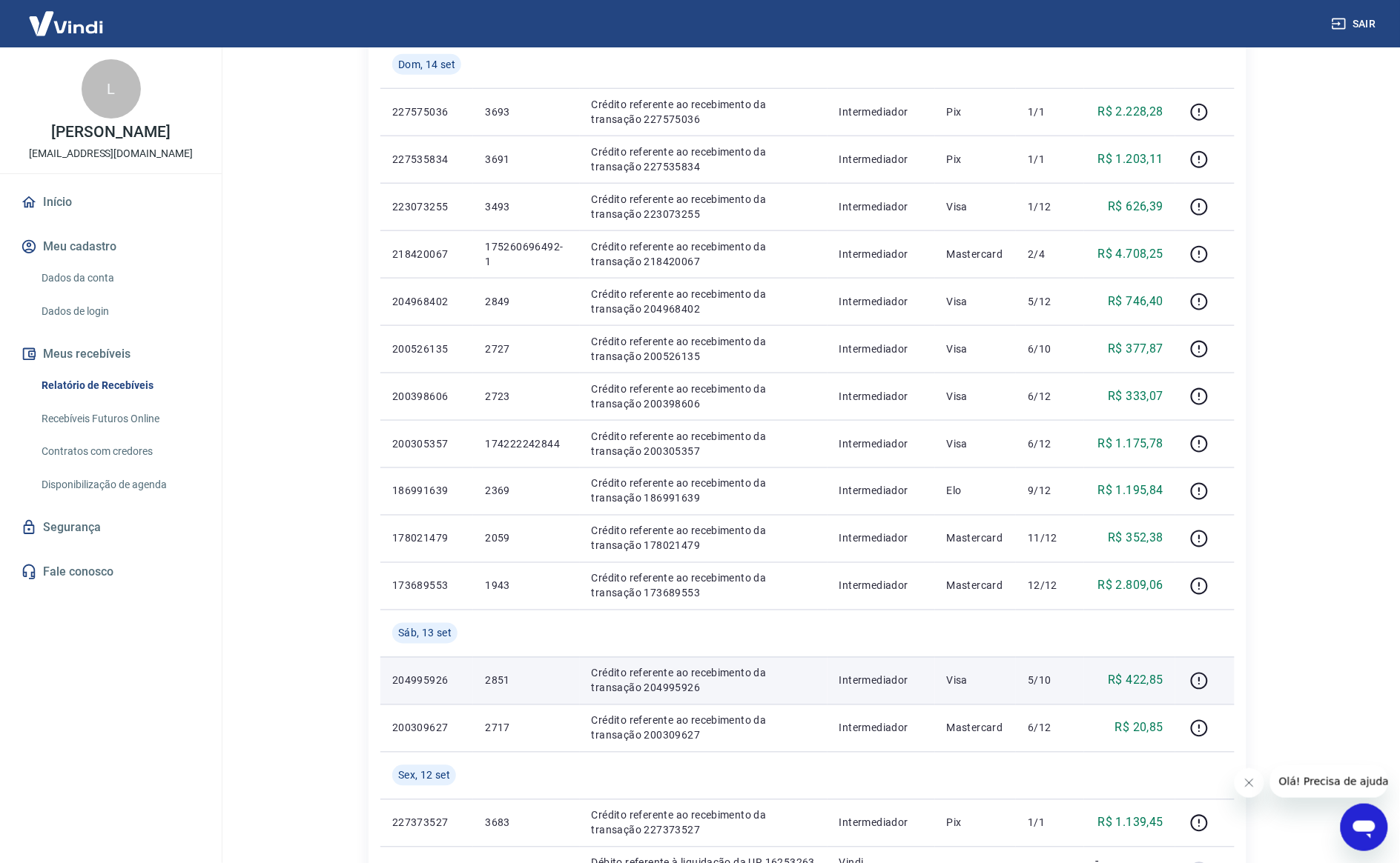
click at [507, 682] on p "2851" at bounding box center [526, 681] width 82 height 15
click at [501, 679] on p "2851" at bounding box center [526, 681] width 82 height 15
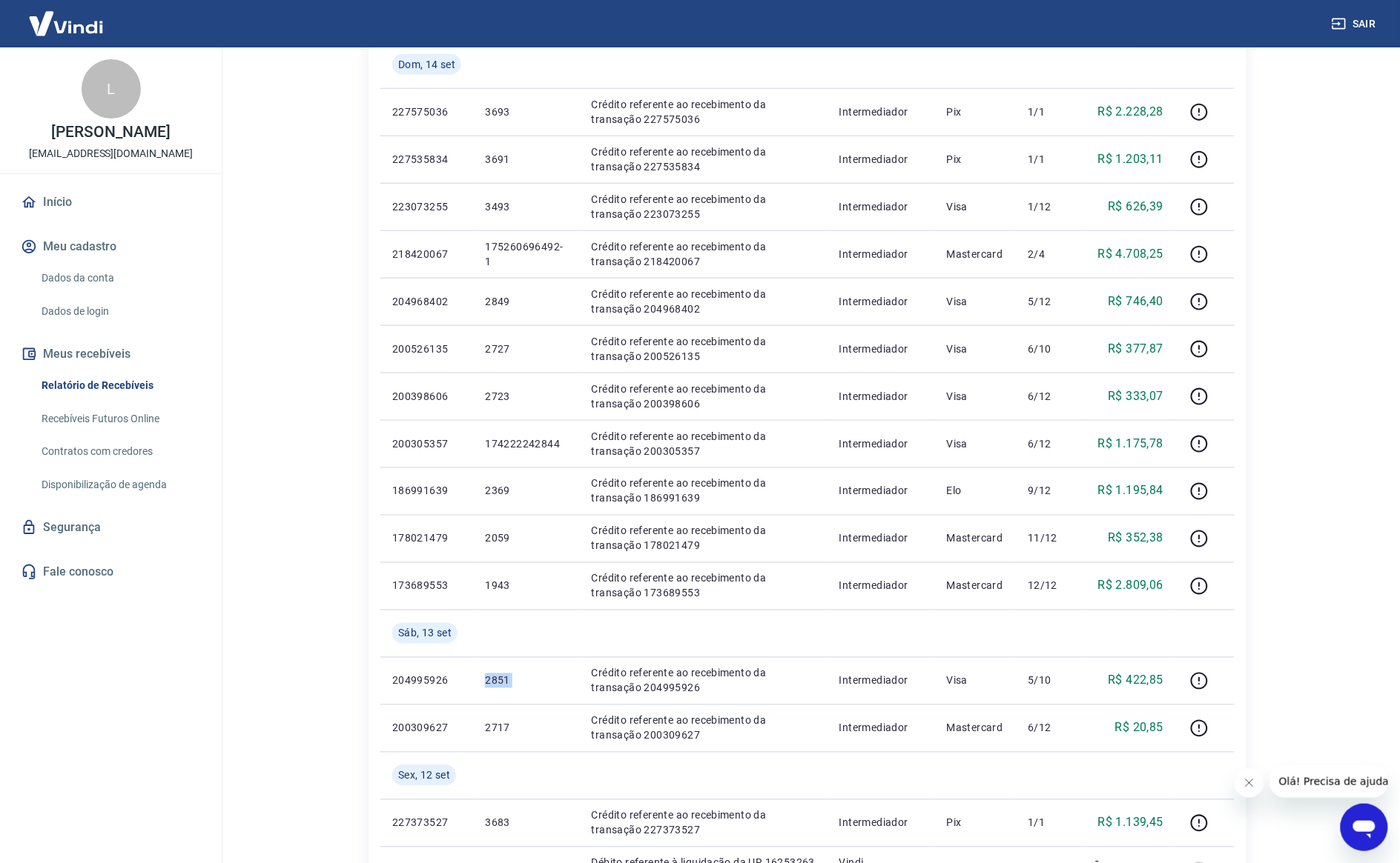
copy p "2851"
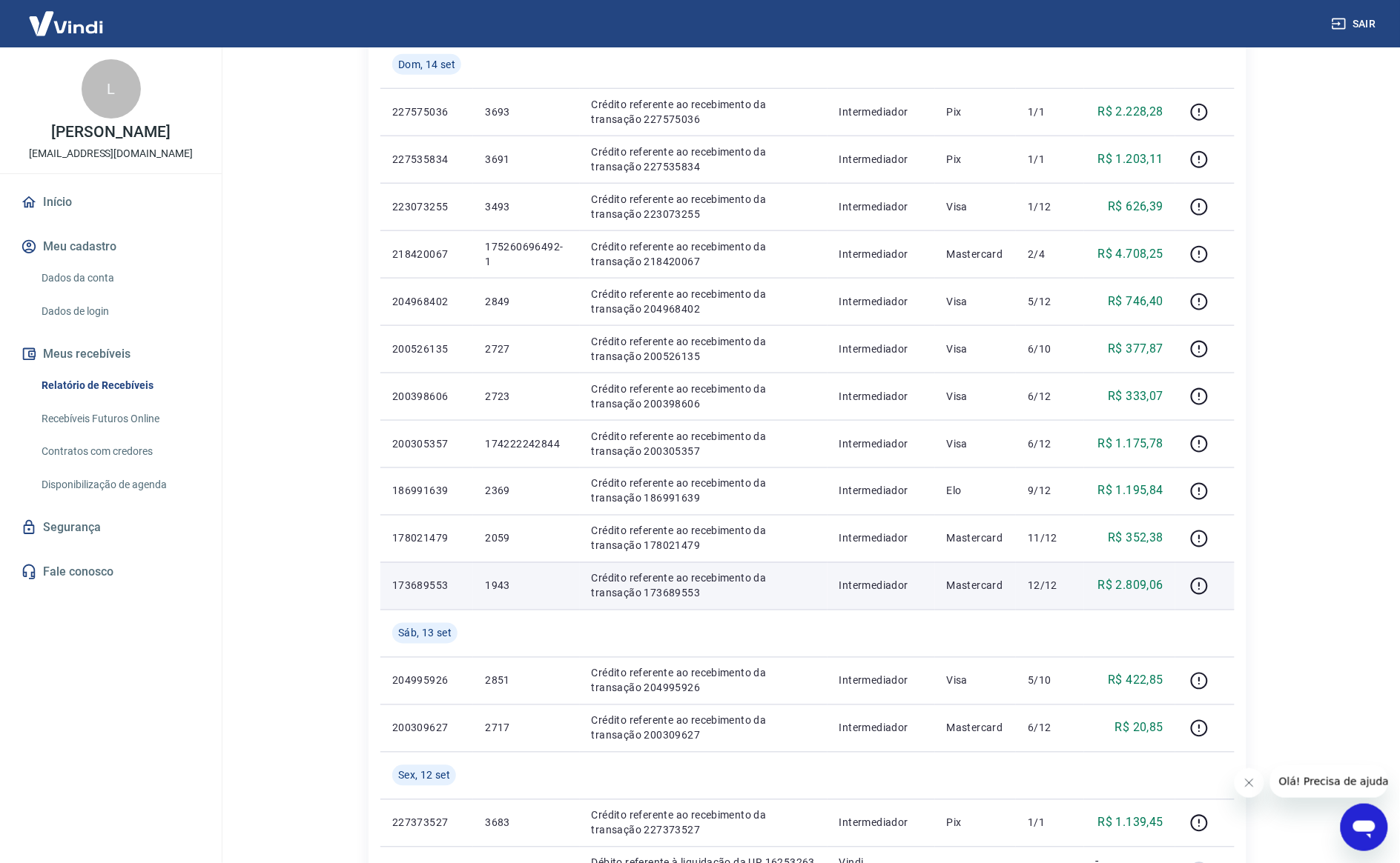
click at [493, 590] on p "1943" at bounding box center [526, 586] width 82 height 15
copy p "1943"
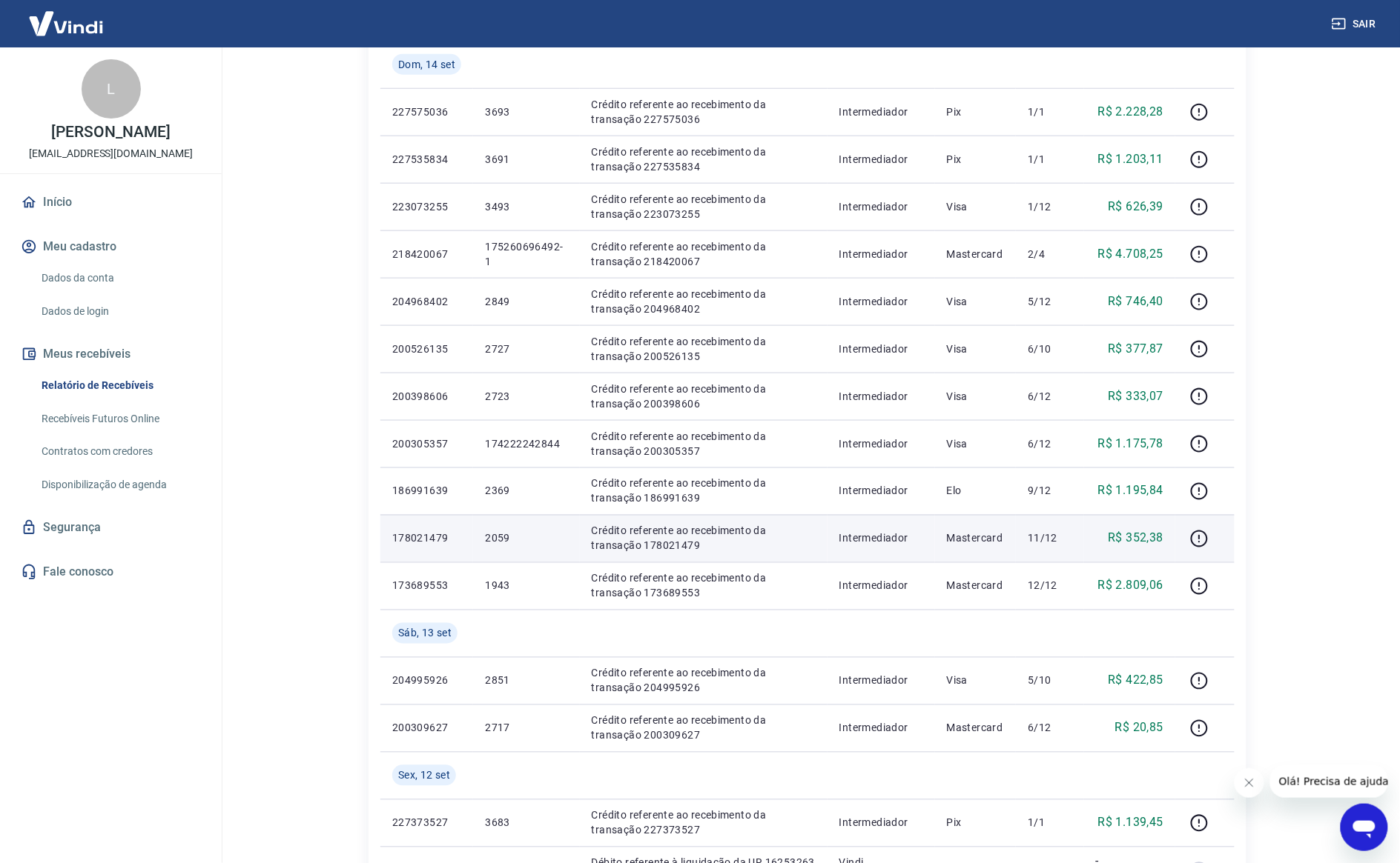
click at [490, 542] on p "2059" at bounding box center [526, 538] width 82 height 15
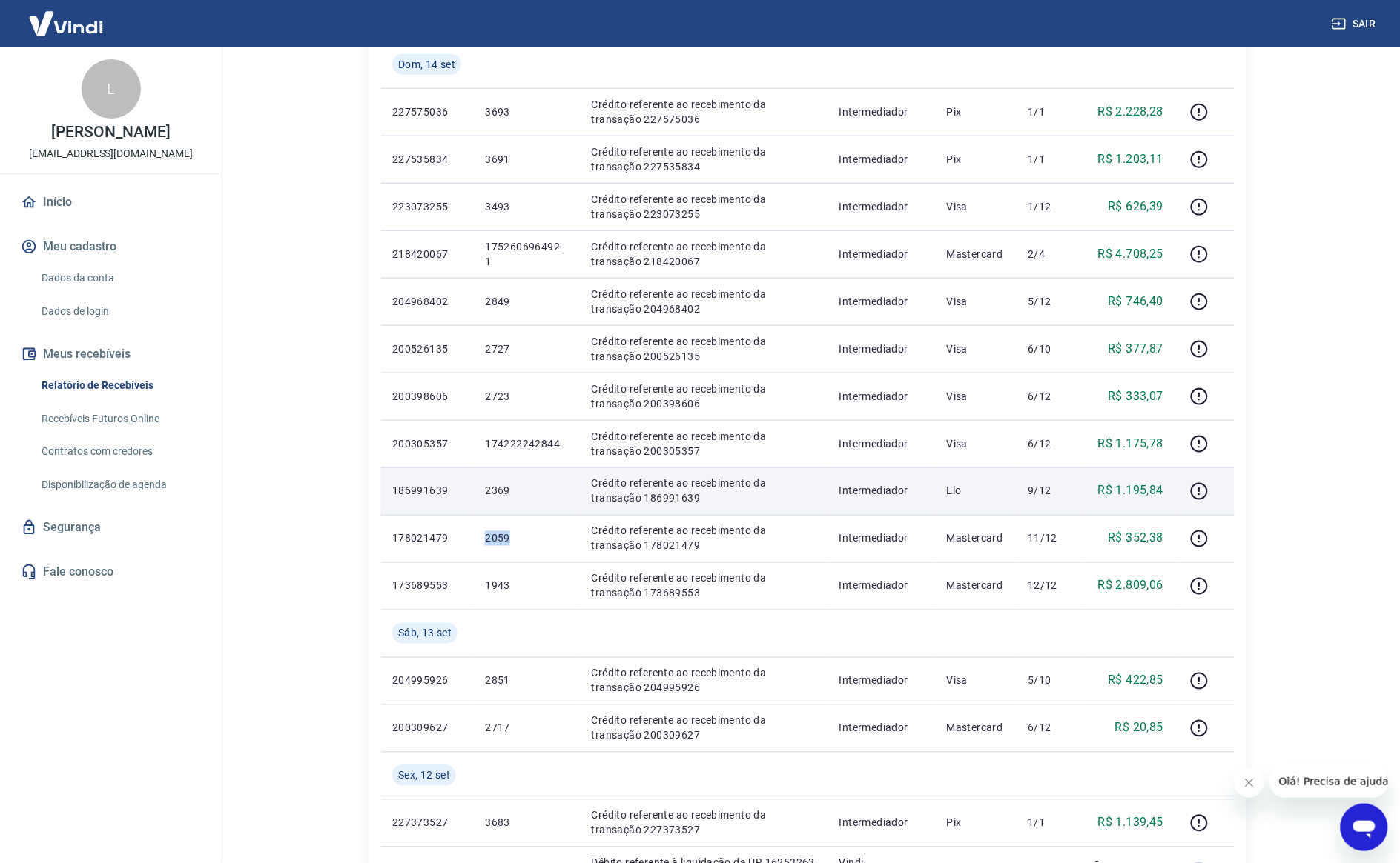
drag, startPoint x: 520, startPoint y: 491, endPoint x: 513, endPoint y: 490, distance: 7.1
click at [516, 490] on p "2369" at bounding box center [526, 491] width 82 height 15
click at [509, 490] on p "2369" at bounding box center [526, 491] width 82 height 15
click at [508, 491] on p "2369" at bounding box center [526, 491] width 82 height 15
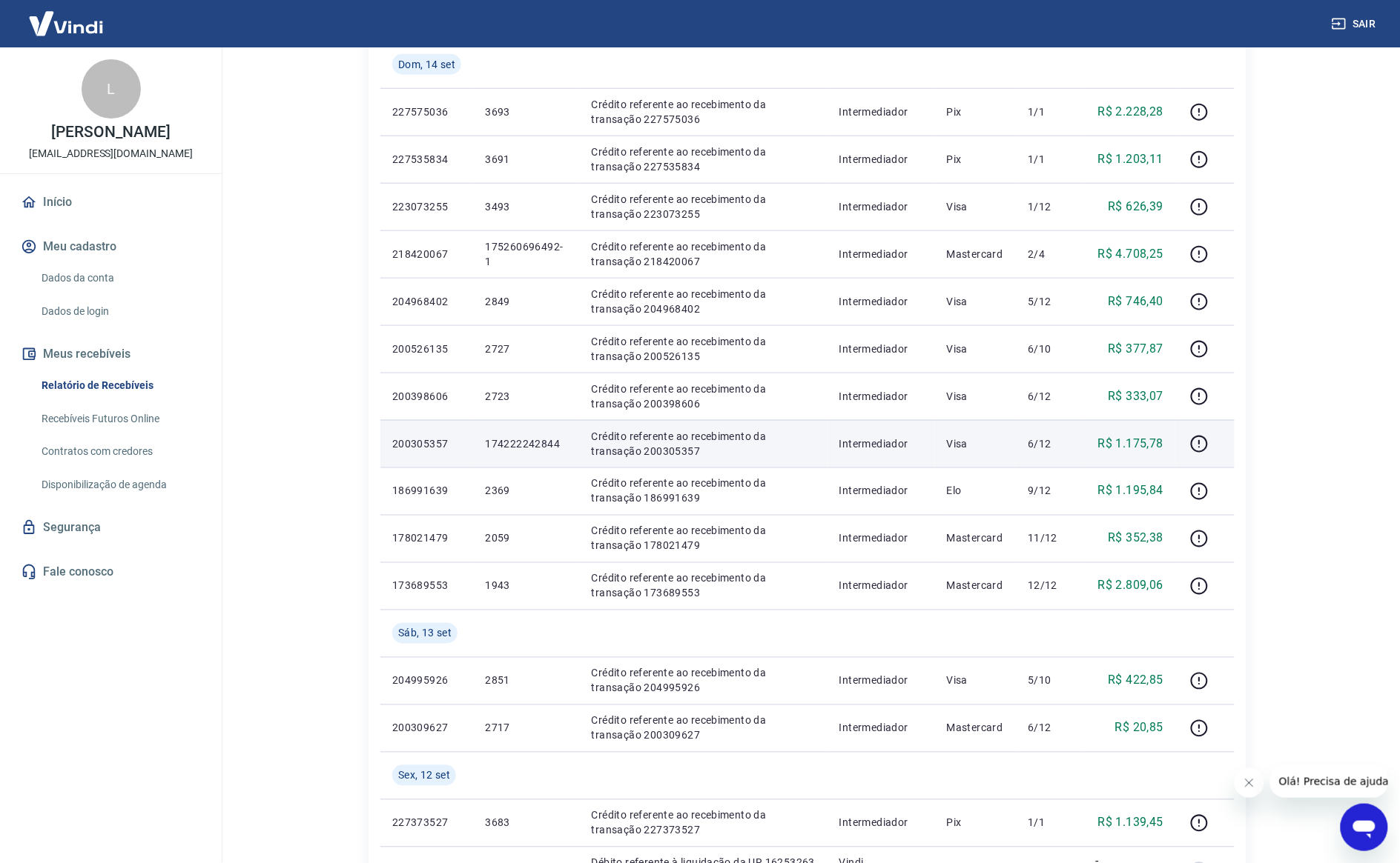
click at [486, 447] on p "174222242844" at bounding box center [526, 443] width 82 height 15
click at [486, 446] on p "174222242844" at bounding box center [526, 443] width 82 height 15
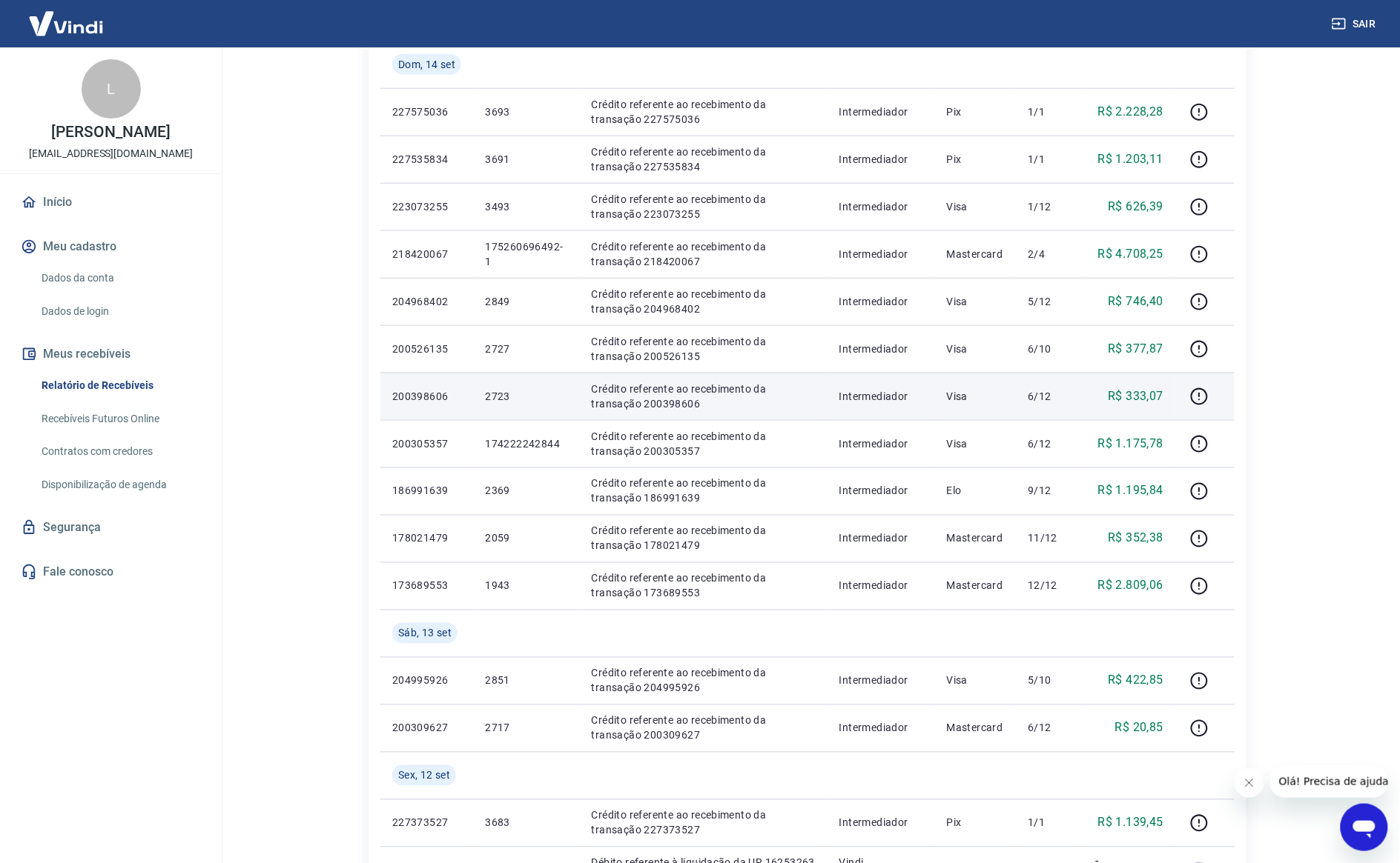
click at [495, 392] on p "2723" at bounding box center [526, 396] width 82 height 15
click at [495, 393] on p "2723" at bounding box center [526, 396] width 82 height 15
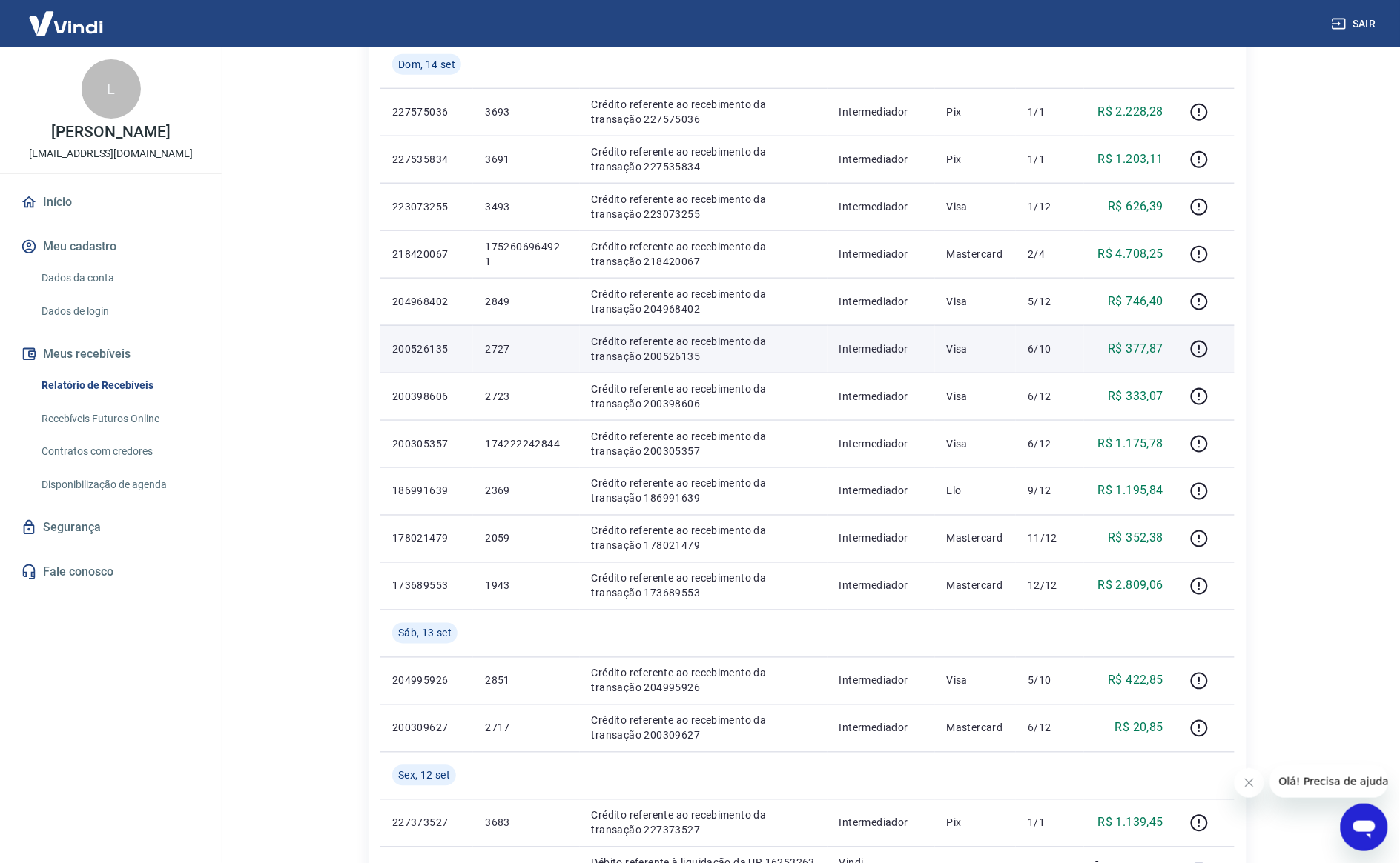
click at [510, 349] on p "2727" at bounding box center [526, 348] width 82 height 15
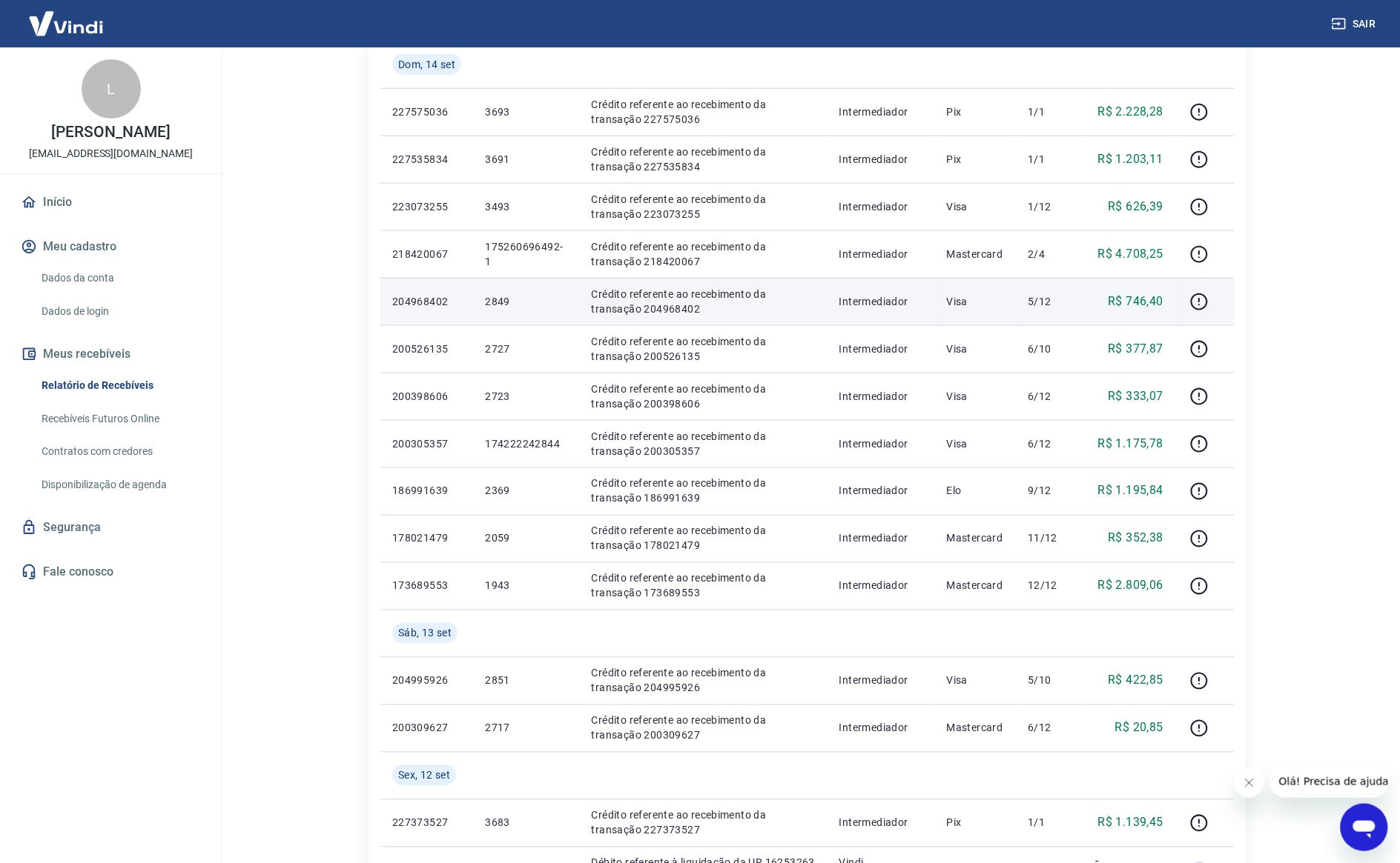
click at [497, 293] on td "2849" at bounding box center [526, 302] width 106 height 48
click at [498, 293] on td "2849" at bounding box center [526, 302] width 106 height 48
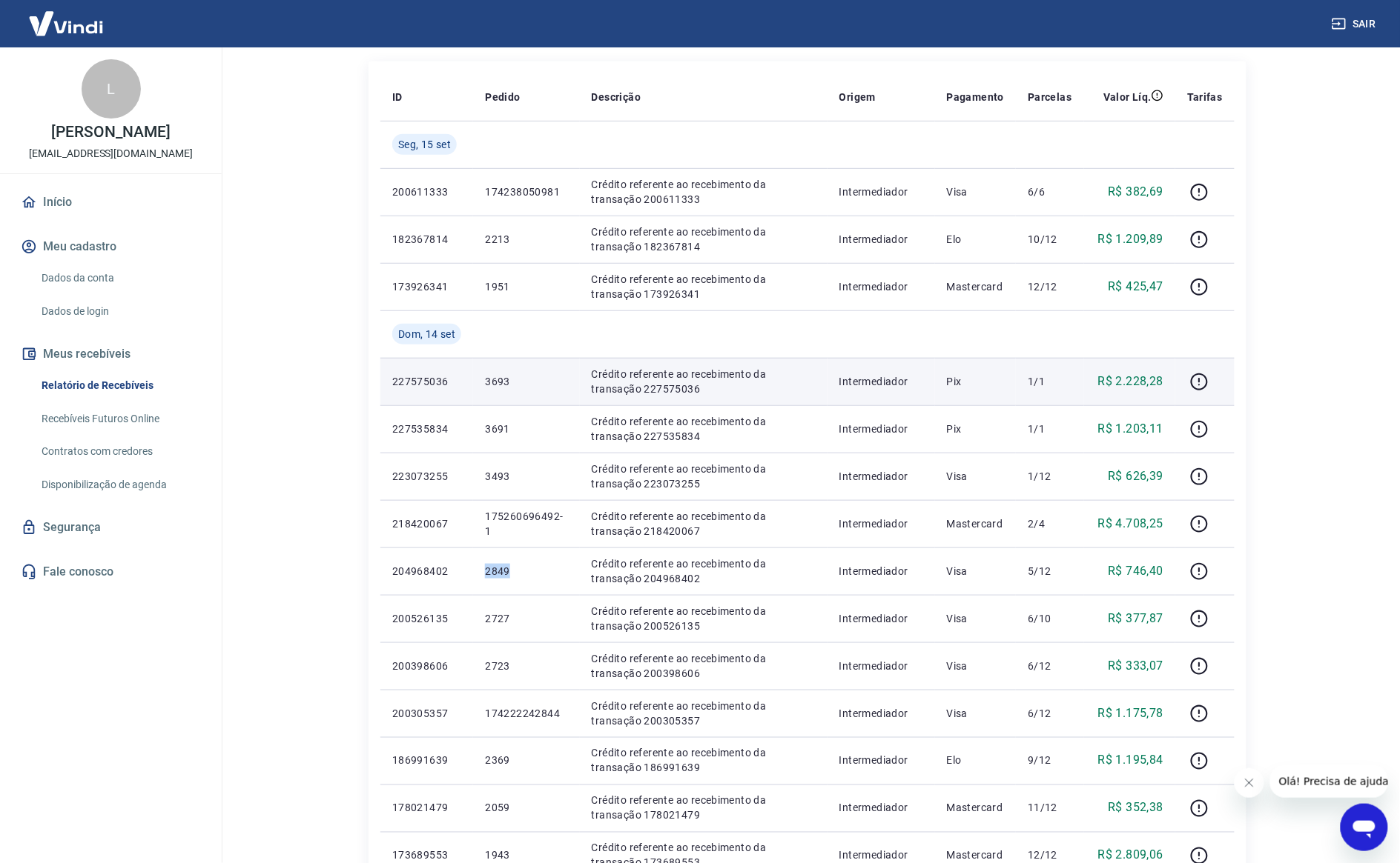
scroll to position [175, 0]
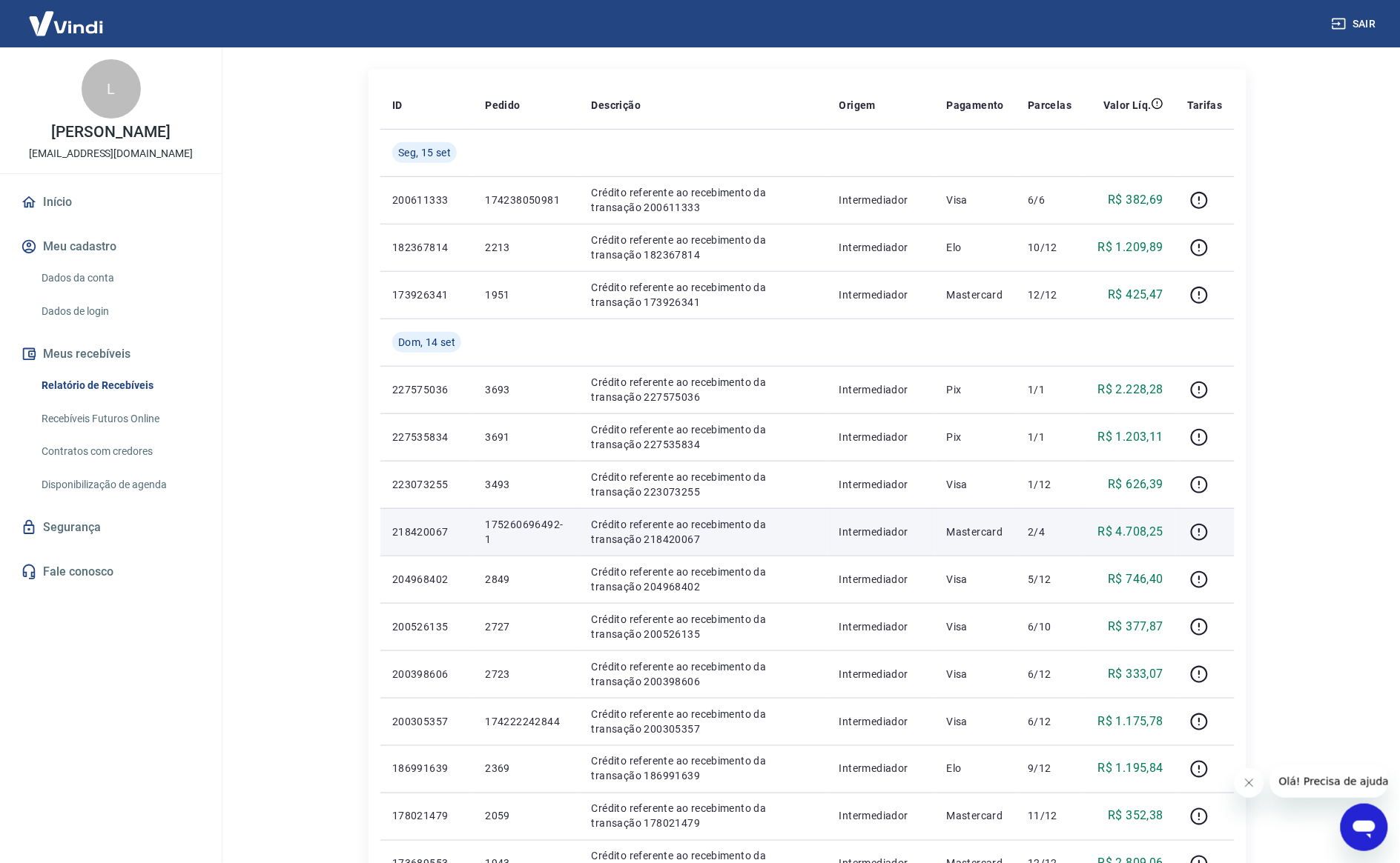
click at [505, 527] on p "175260696492-1" at bounding box center [526, 531] width 82 height 30
click at [505, 525] on p "175260696492-1" at bounding box center [526, 531] width 82 height 30
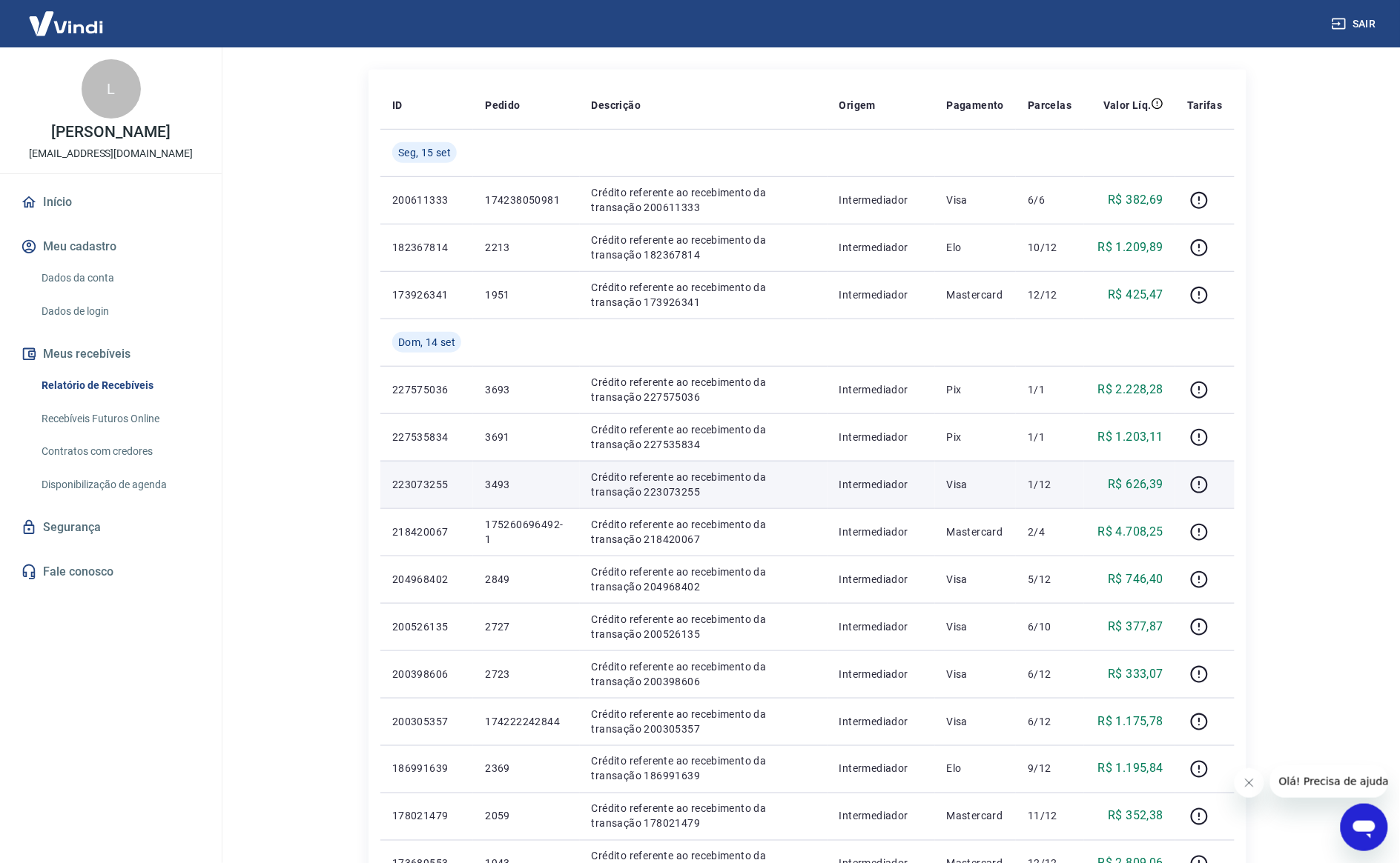
click at [493, 483] on p "3493" at bounding box center [526, 484] width 82 height 15
click at [493, 482] on p "3493" at bounding box center [526, 484] width 82 height 15
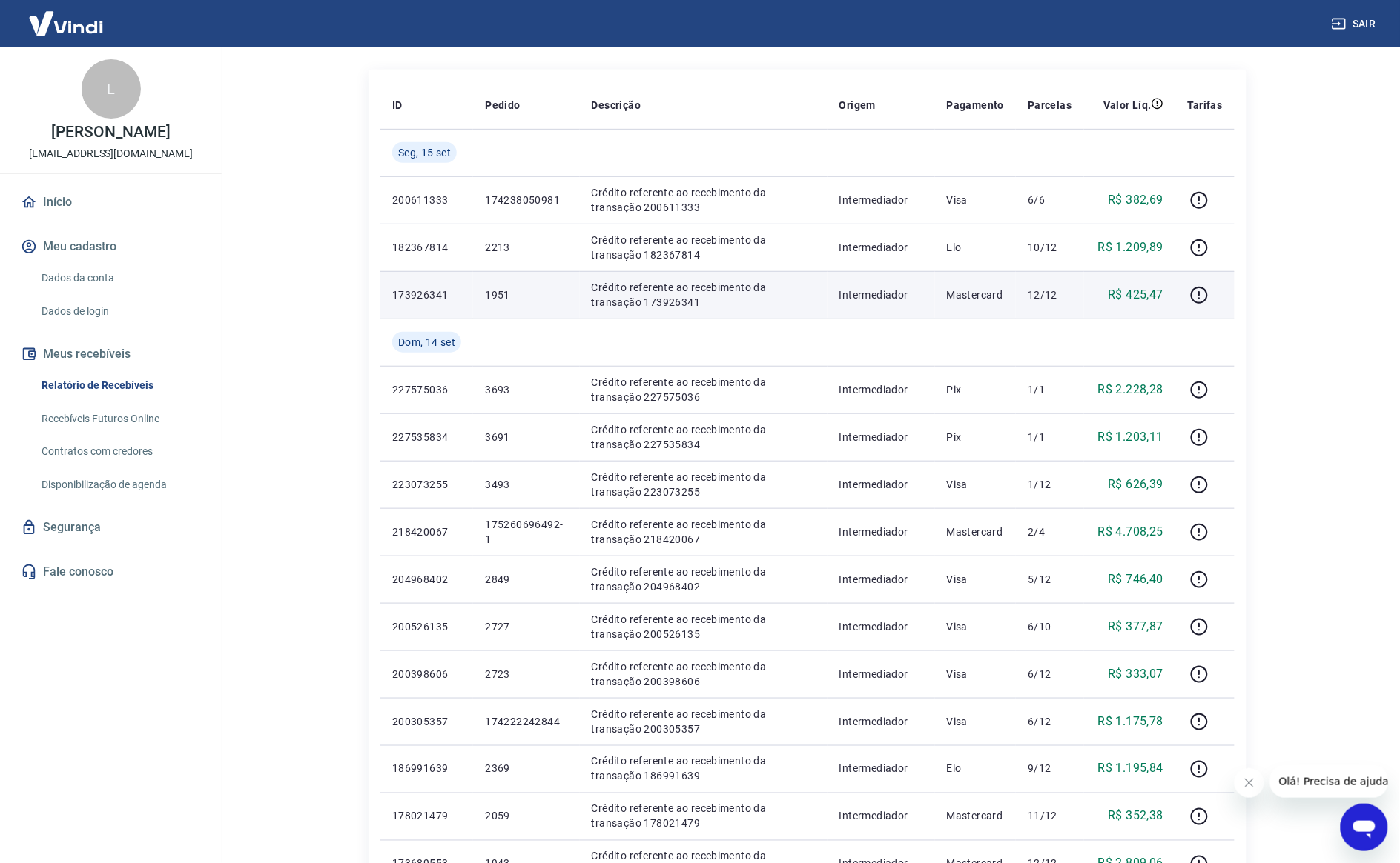
click at [494, 286] on td "1951" at bounding box center [526, 295] width 106 height 48
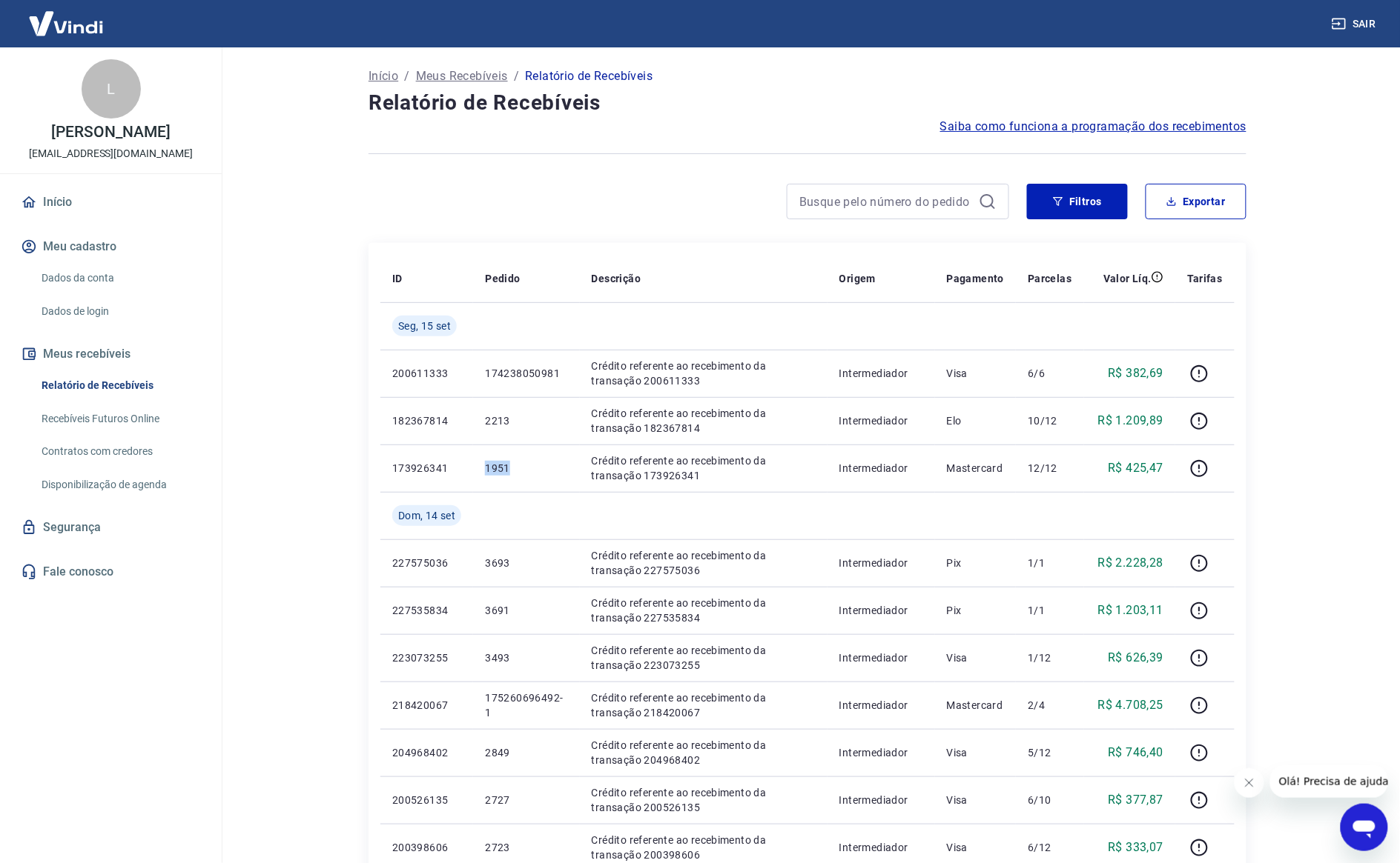
scroll to position [0, 0]
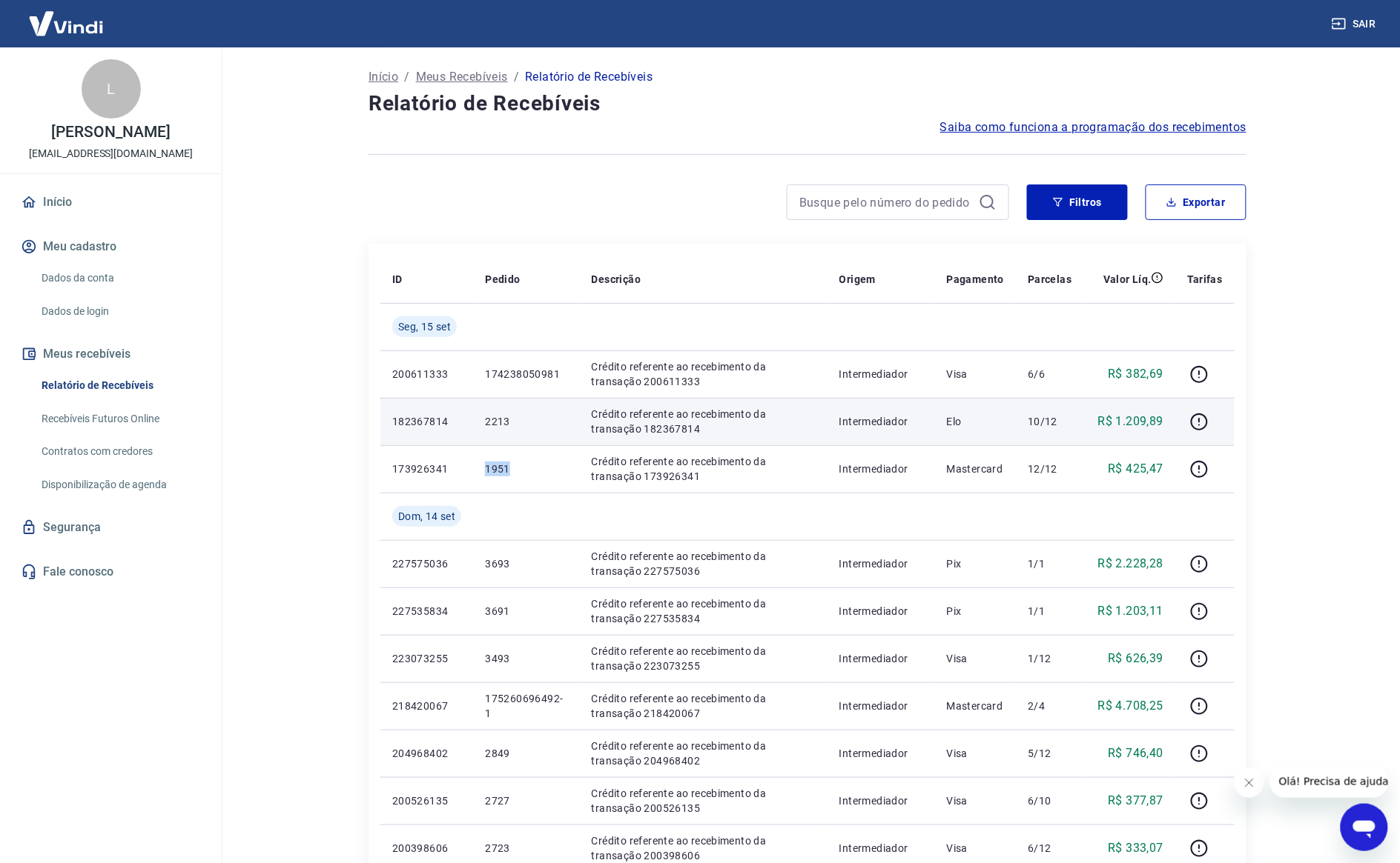
click at [510, 420] on p "2213" at bounding box center [526, 421] width 82 height 15
click at [509, 420] on p "2213" at bounding box center [526, 421] width 82 height 15
click at [499, 420] on p "2213" at bounding box center [526, 421] width 82 height 15
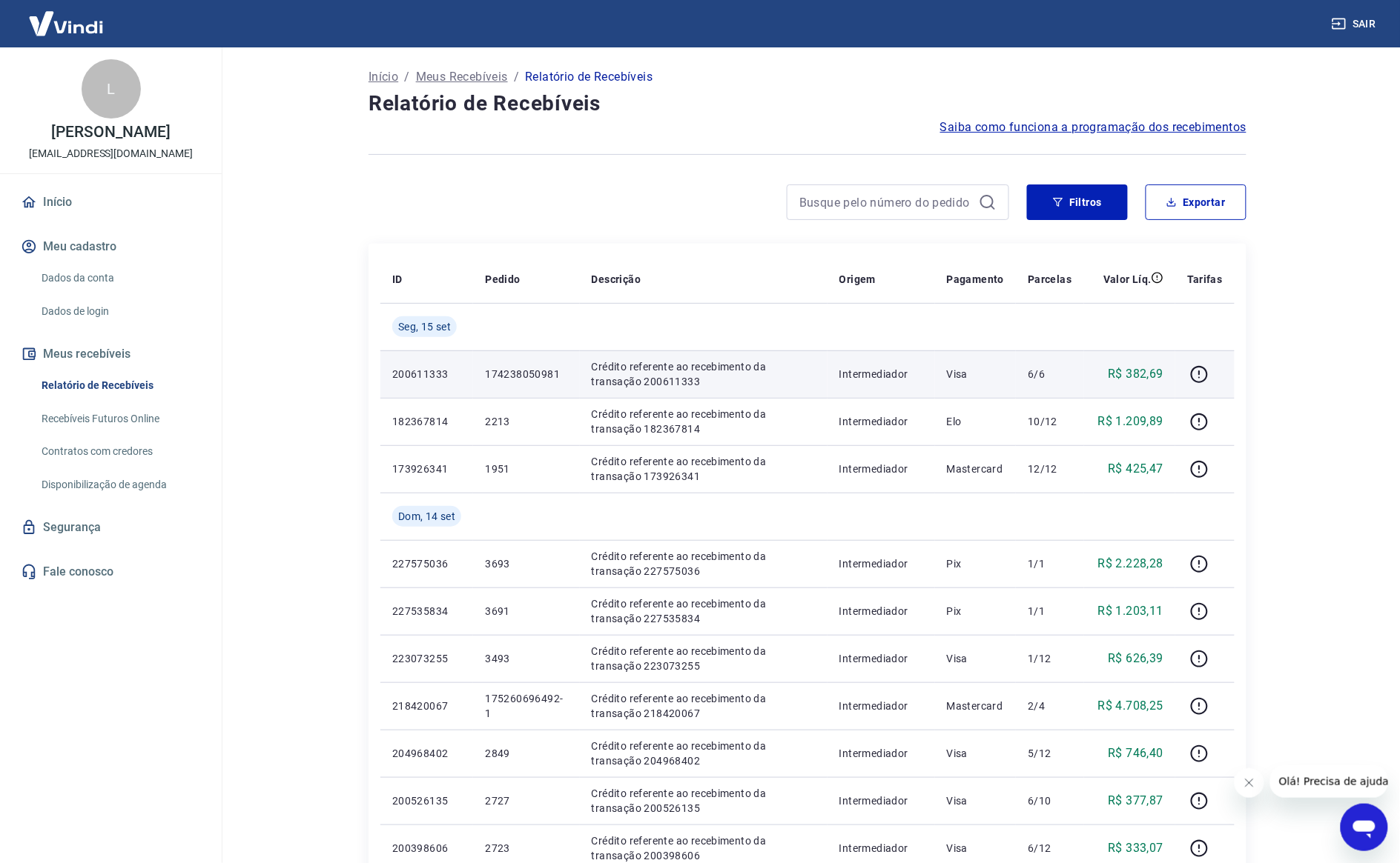
click at [505, 369] on p "174238050981" at bounding box center [526, 373] width 82 height 15
click at [506, 369] on p "174238050981" at bounding box center [526, 373] width 82 height 15
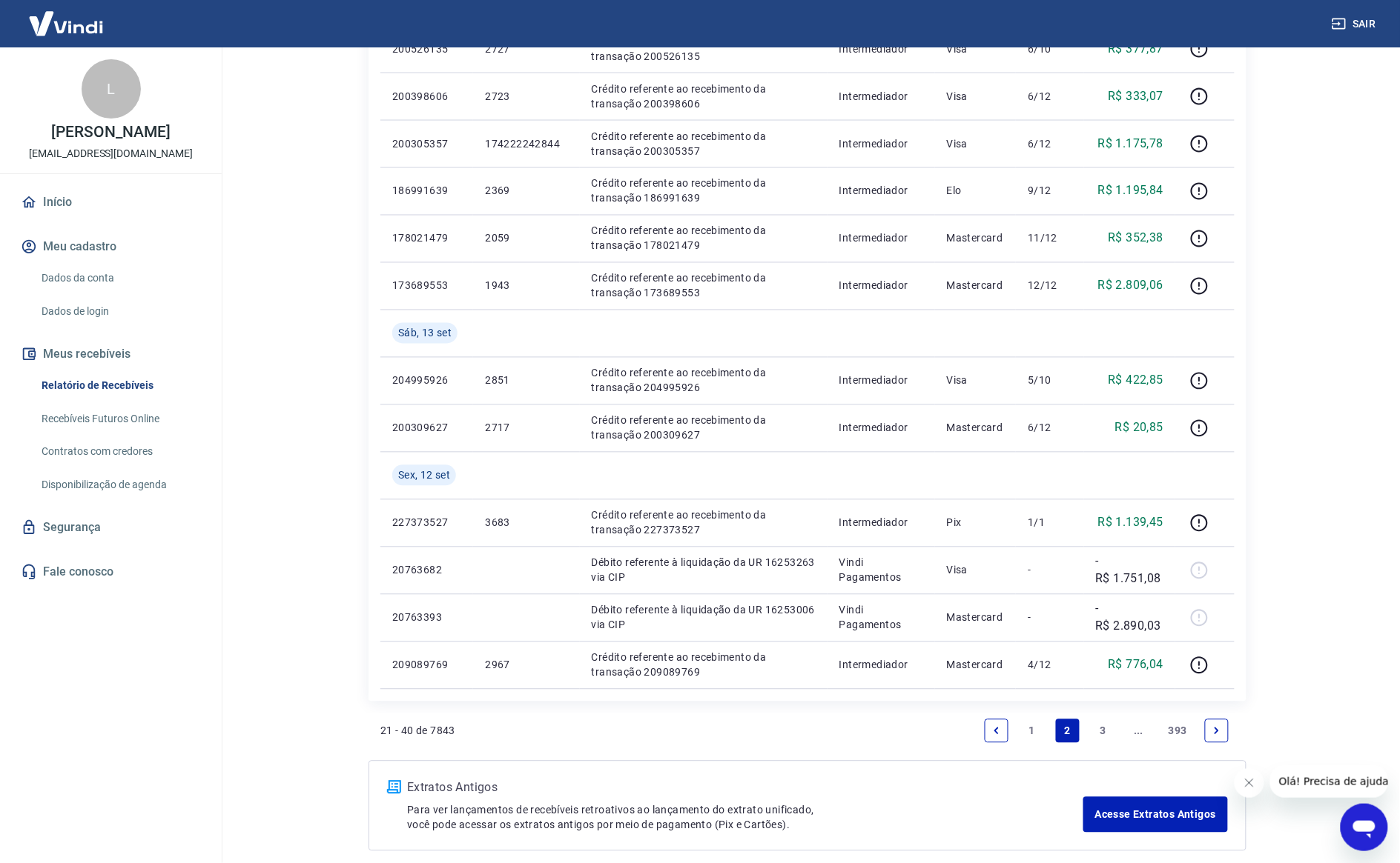
scroll to position [822, 0]
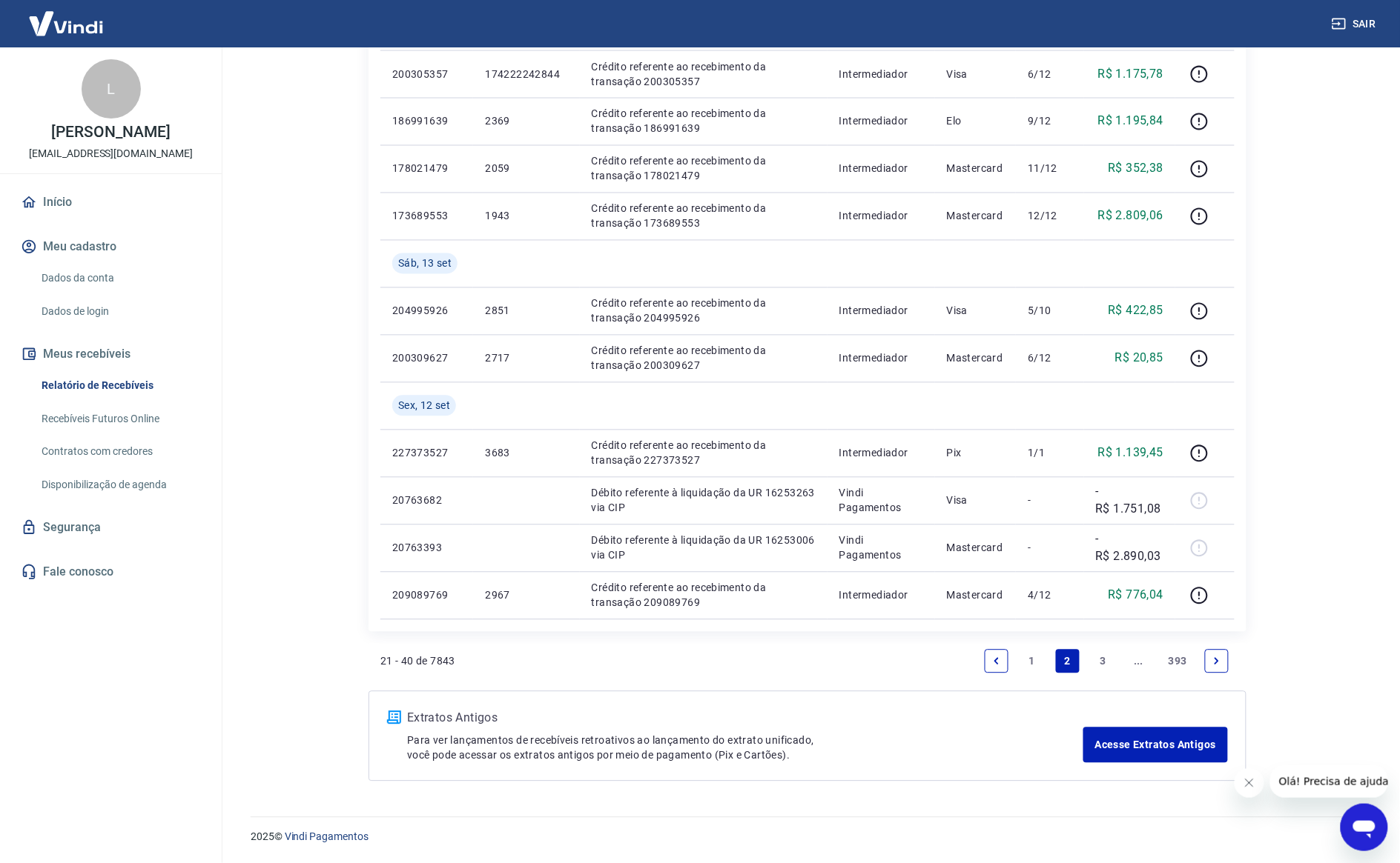
click at [1022, 661] on link "1" at bounding box center [1032, 661] width 23 height 23
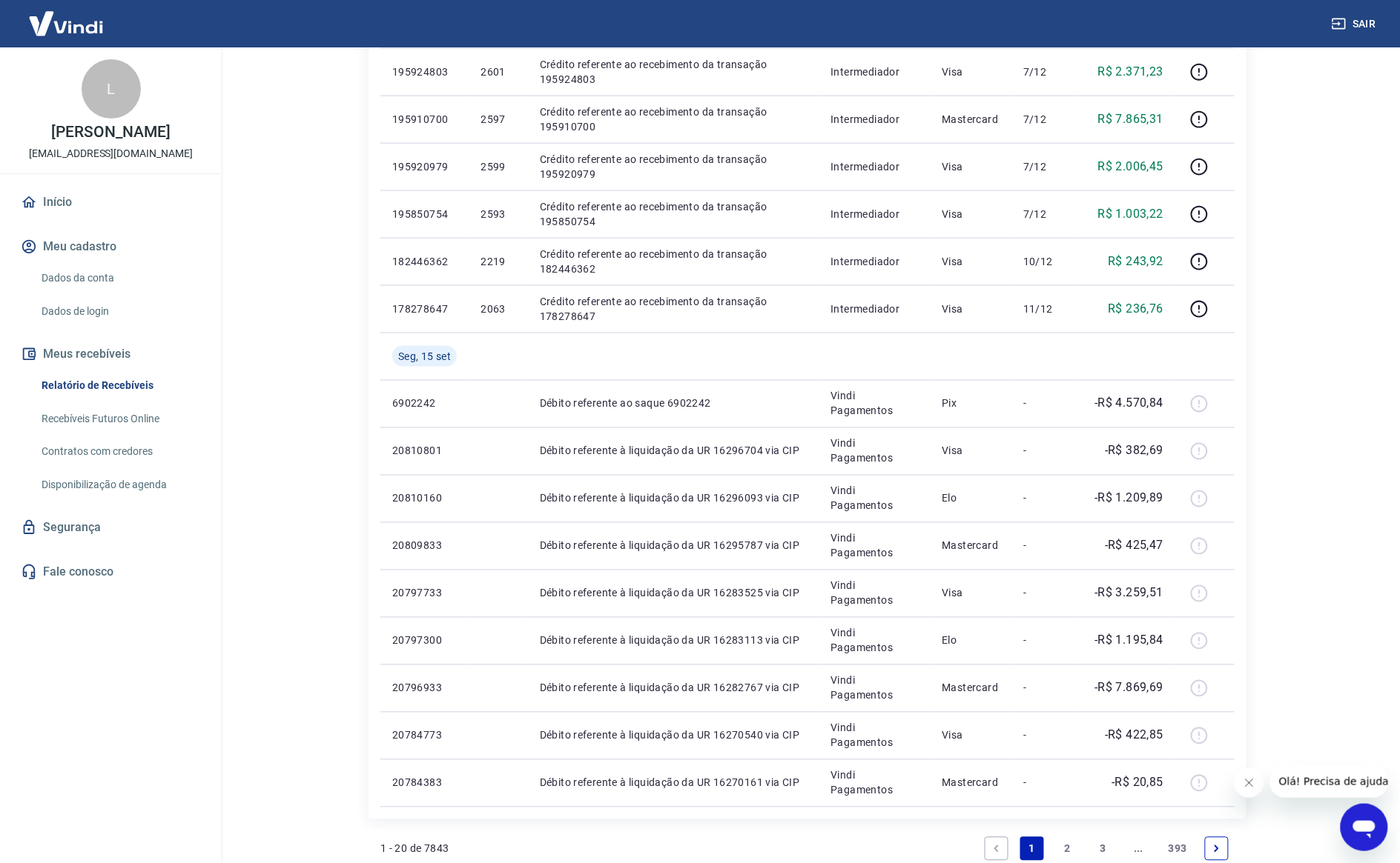
scroll to position [727, 0]
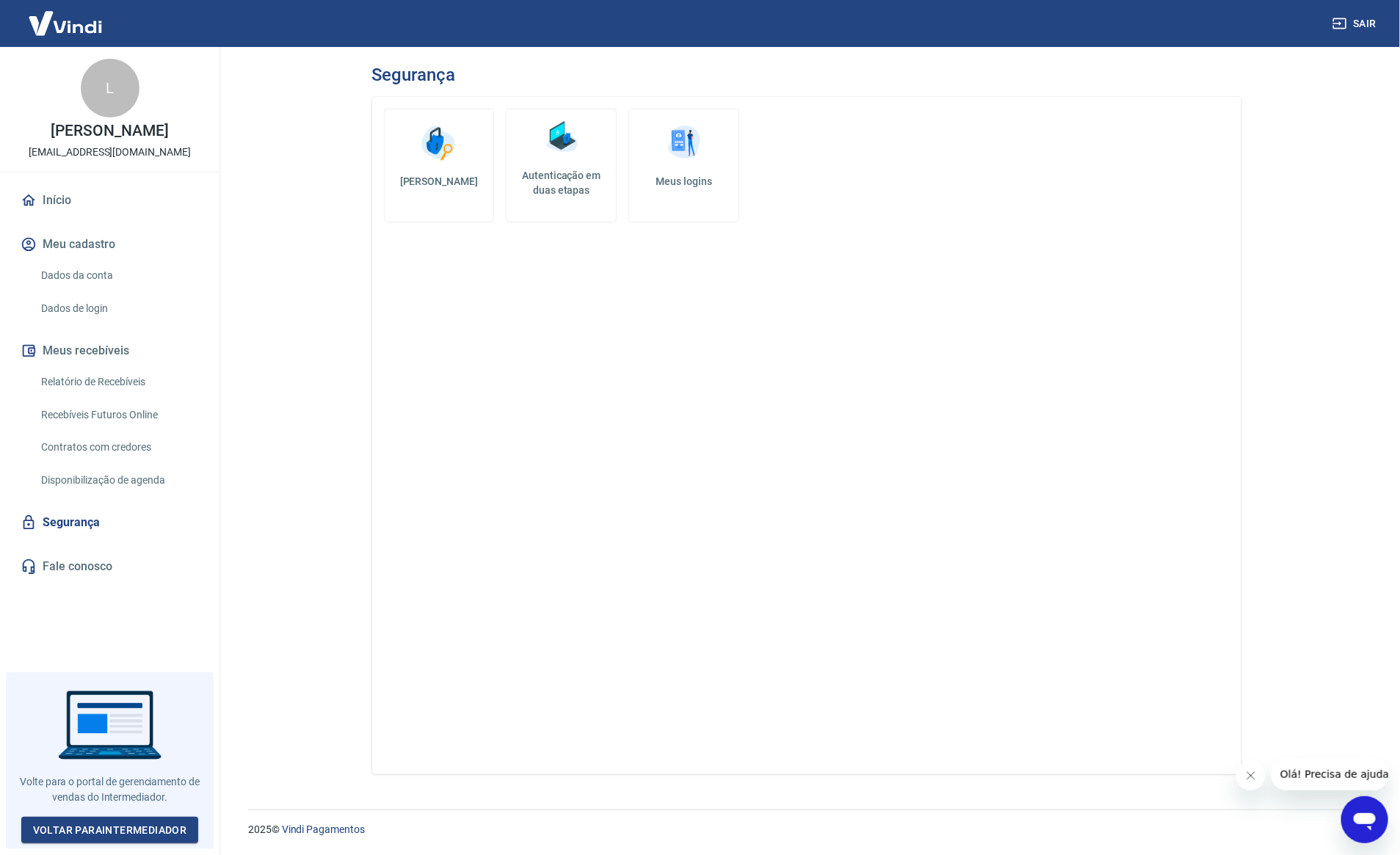
click at [602, 156] on link "Autenticação em duas etapas" at bounding box center [561, 165] width 111 height 113
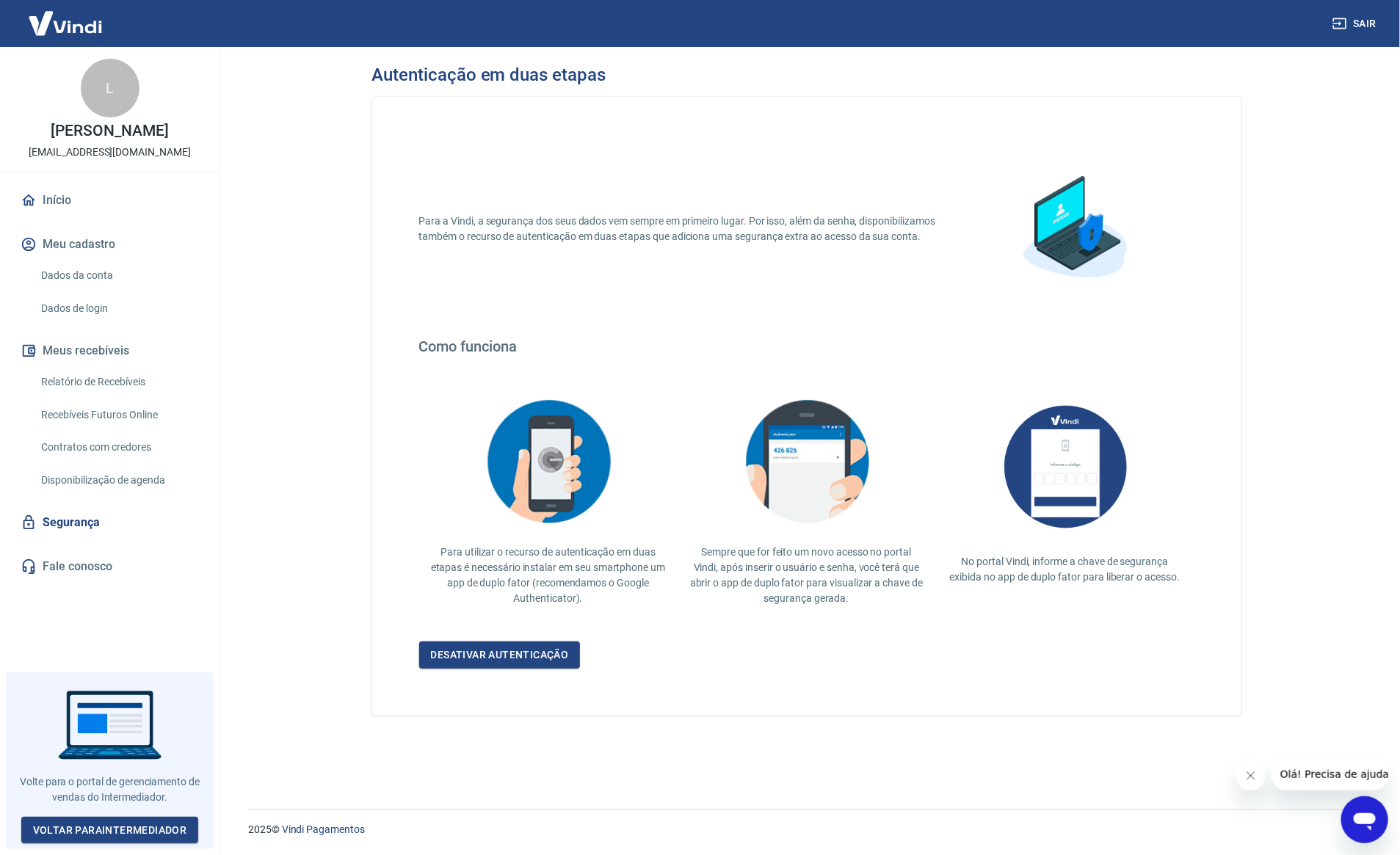
click at [519, 496] on img at bounding box center [548, 462] width 147 height 142
